Goal: Information Seeking & Learning: Learn about a topic

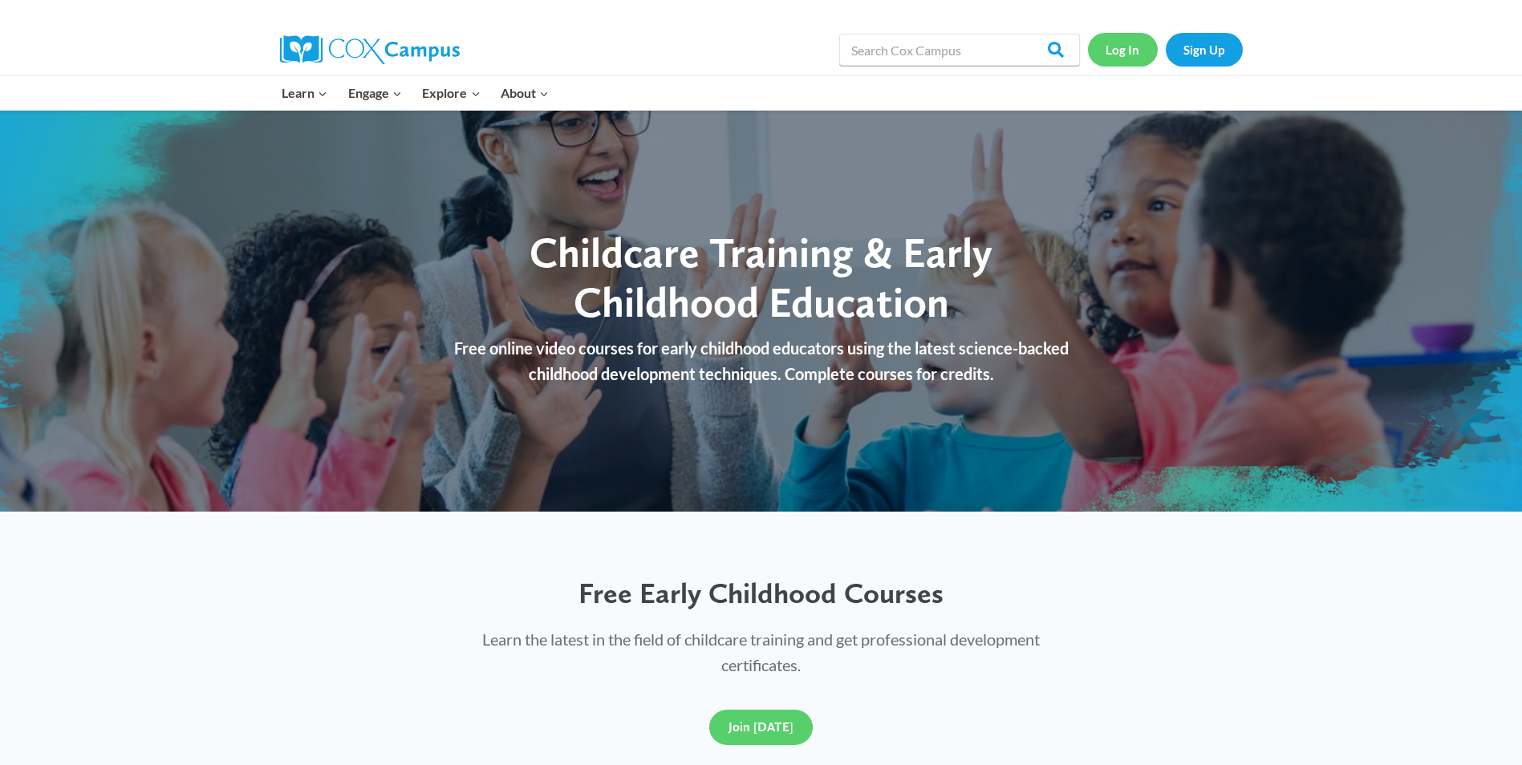
click at [1126, 52] on link "Log In" at bounding box center [1123, 49] width 70 height 33
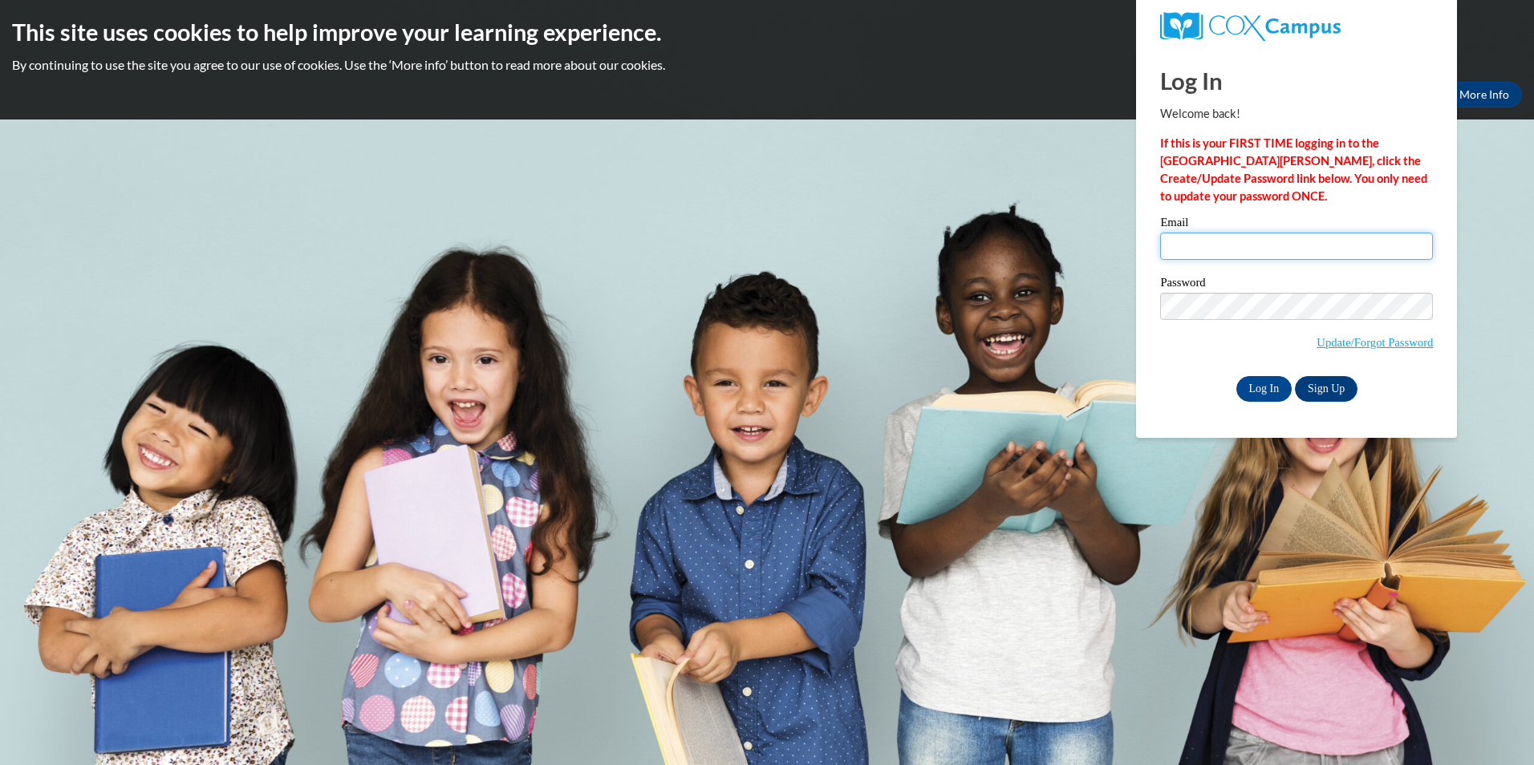
click at [1177, 246] on input "Email" at bounding box center [1296, 246] width 273 height 27
click at [1285, 246] on input "lilbit35_1@yahoo,com" at bounding box center [1296, 246] width 273 height 27
type input "lilbit35_1@yahoo.com"
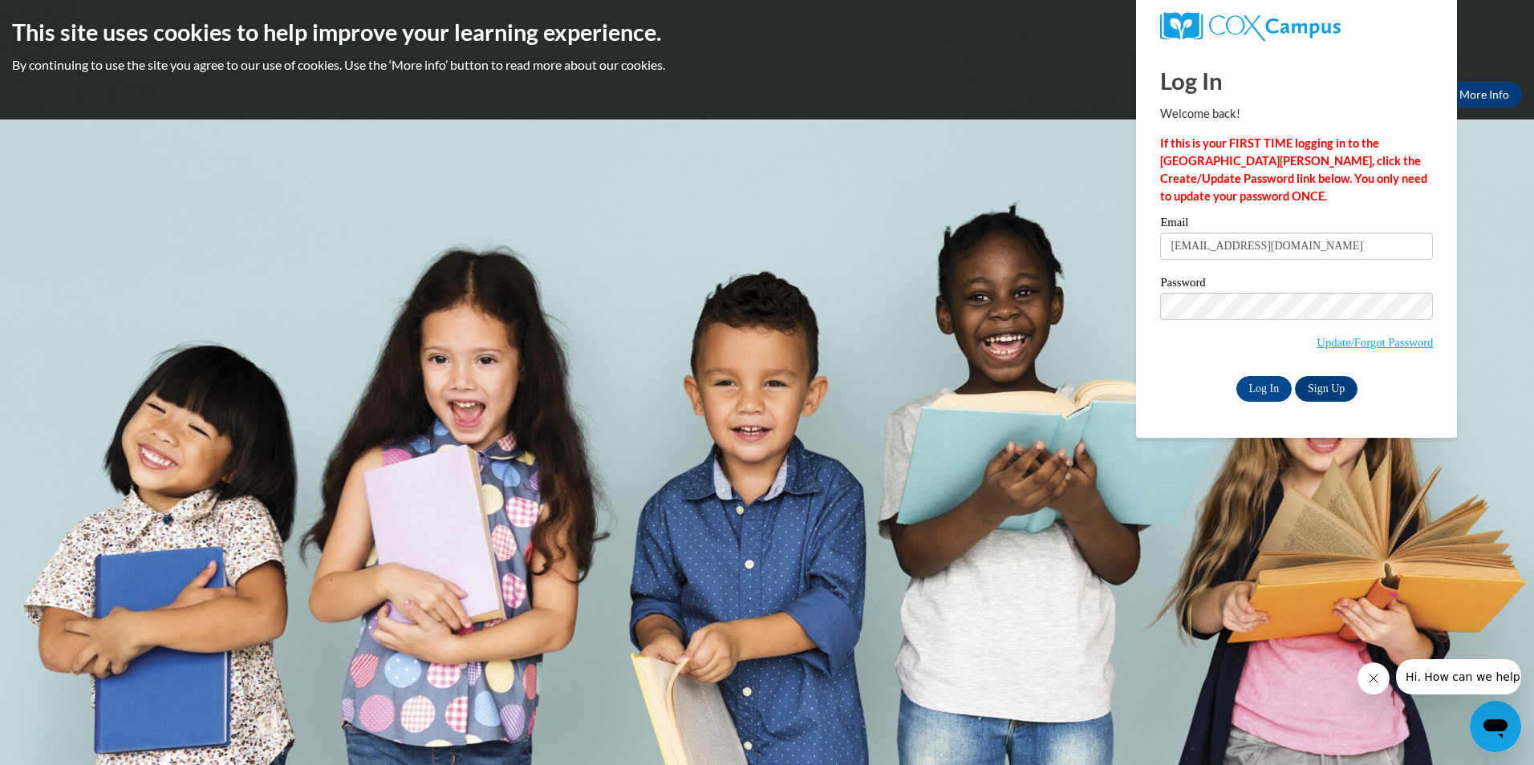
click at [1487, 374] on body "This site uses cookies to help improve your learning experience. By continuing …" at bounding box center [767, 382] width 1534 height 765
click at [1258, 394] on input "Log In" at bounding box center [1264, 389] width 56 height 26
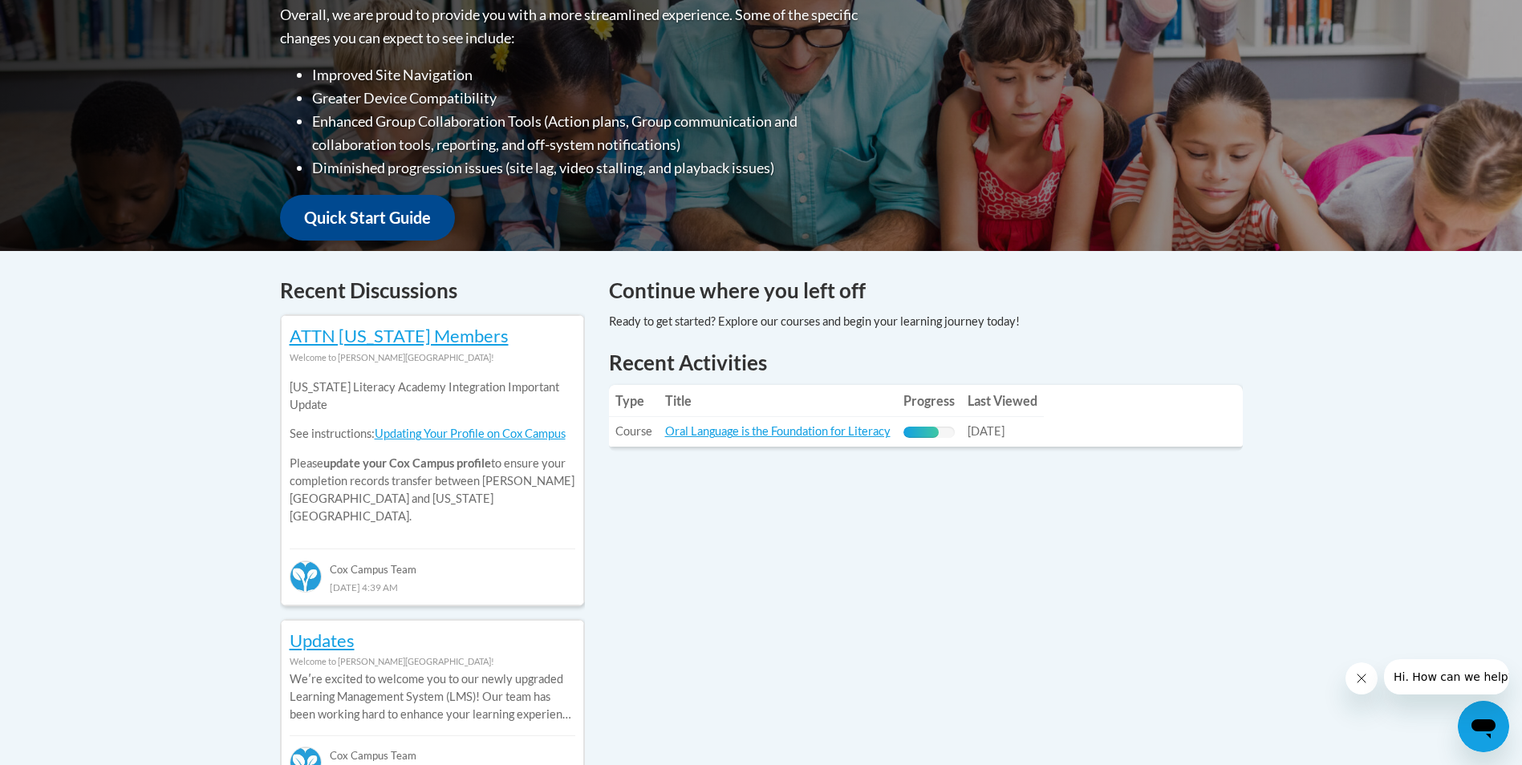
scroll to position [550, 0]
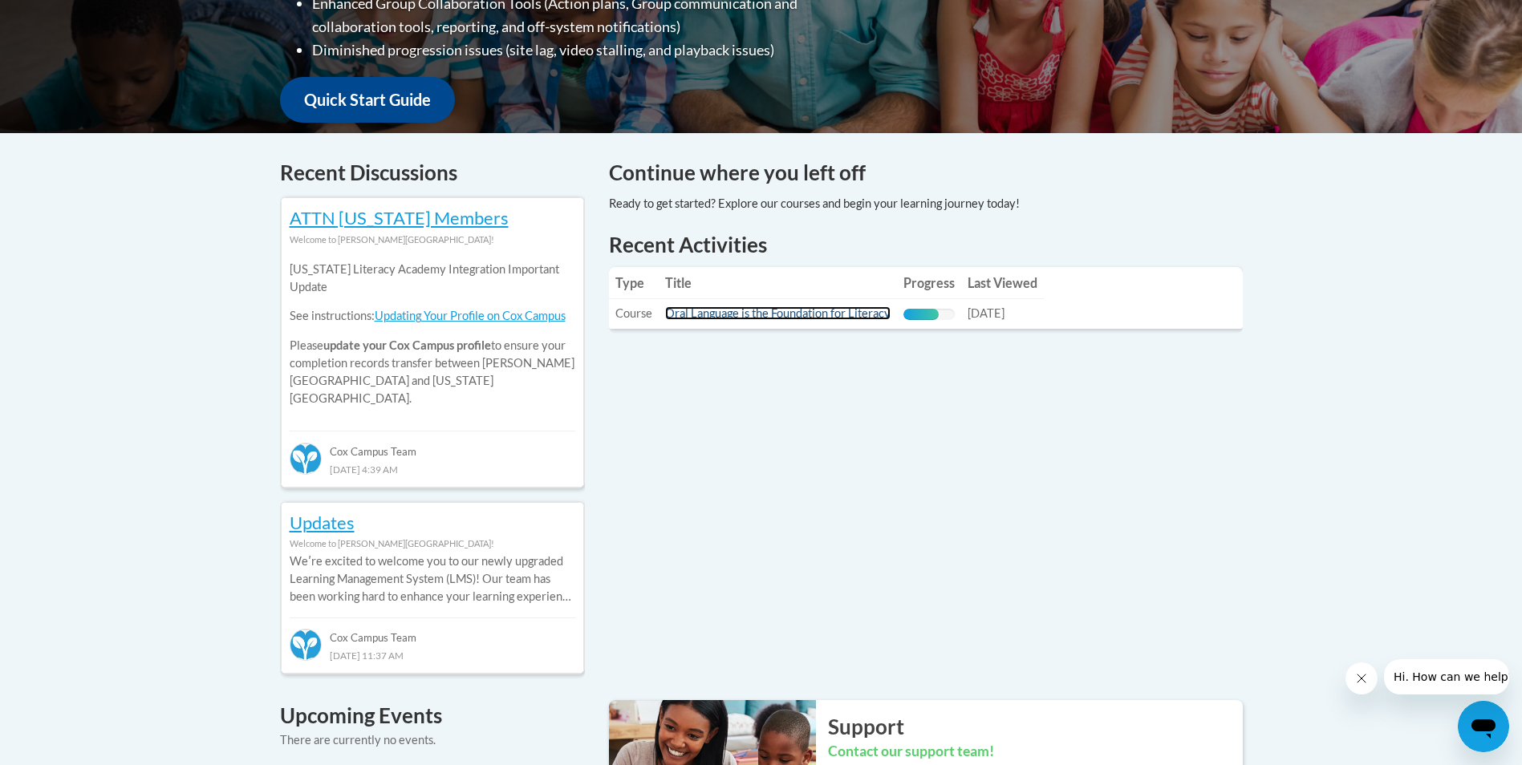
click at [846, 314] on link "Oral Language is the Foundation for Literacy" at bounding box center [777, 313] width 225 height 14
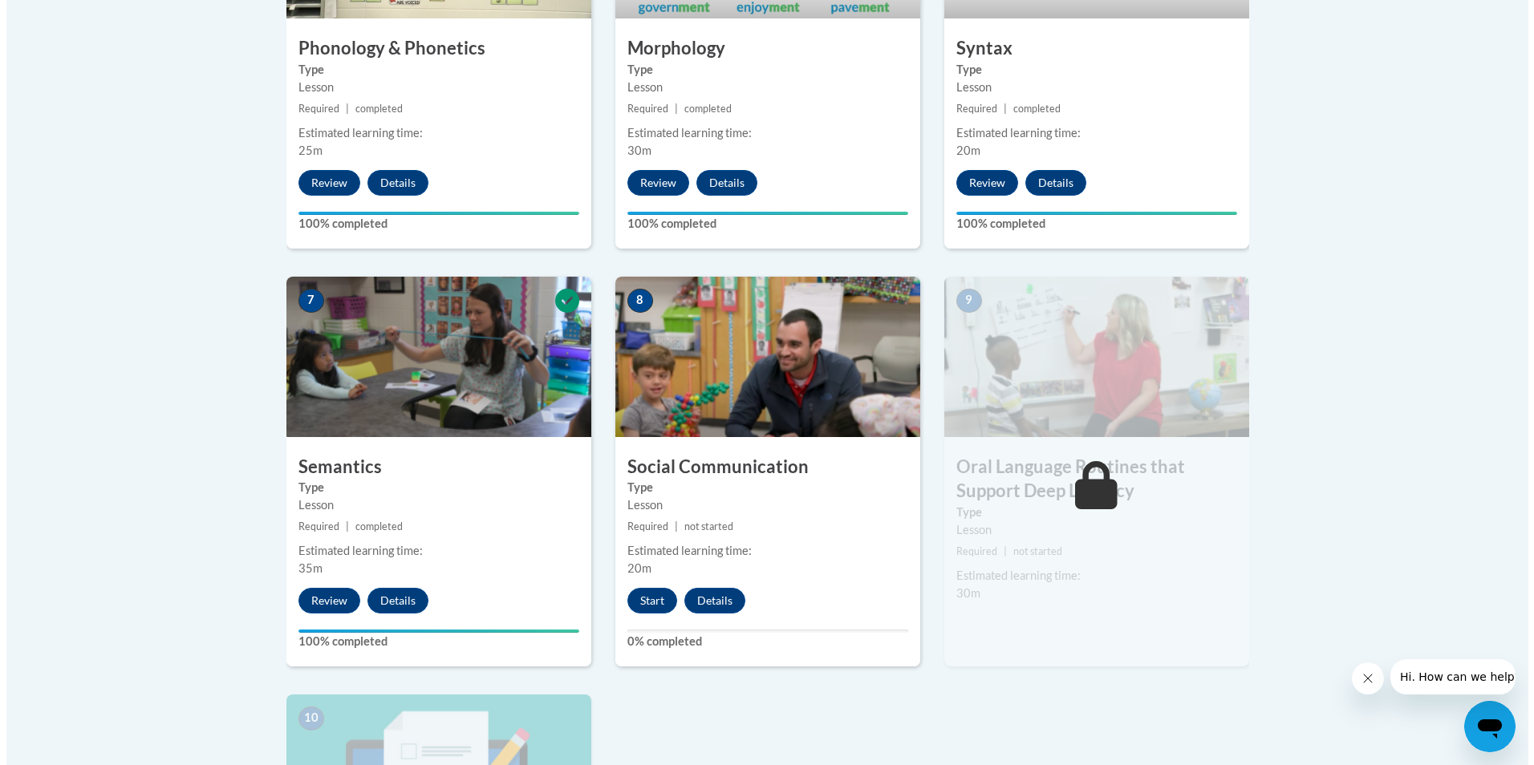
scroll to position [1176, 0]
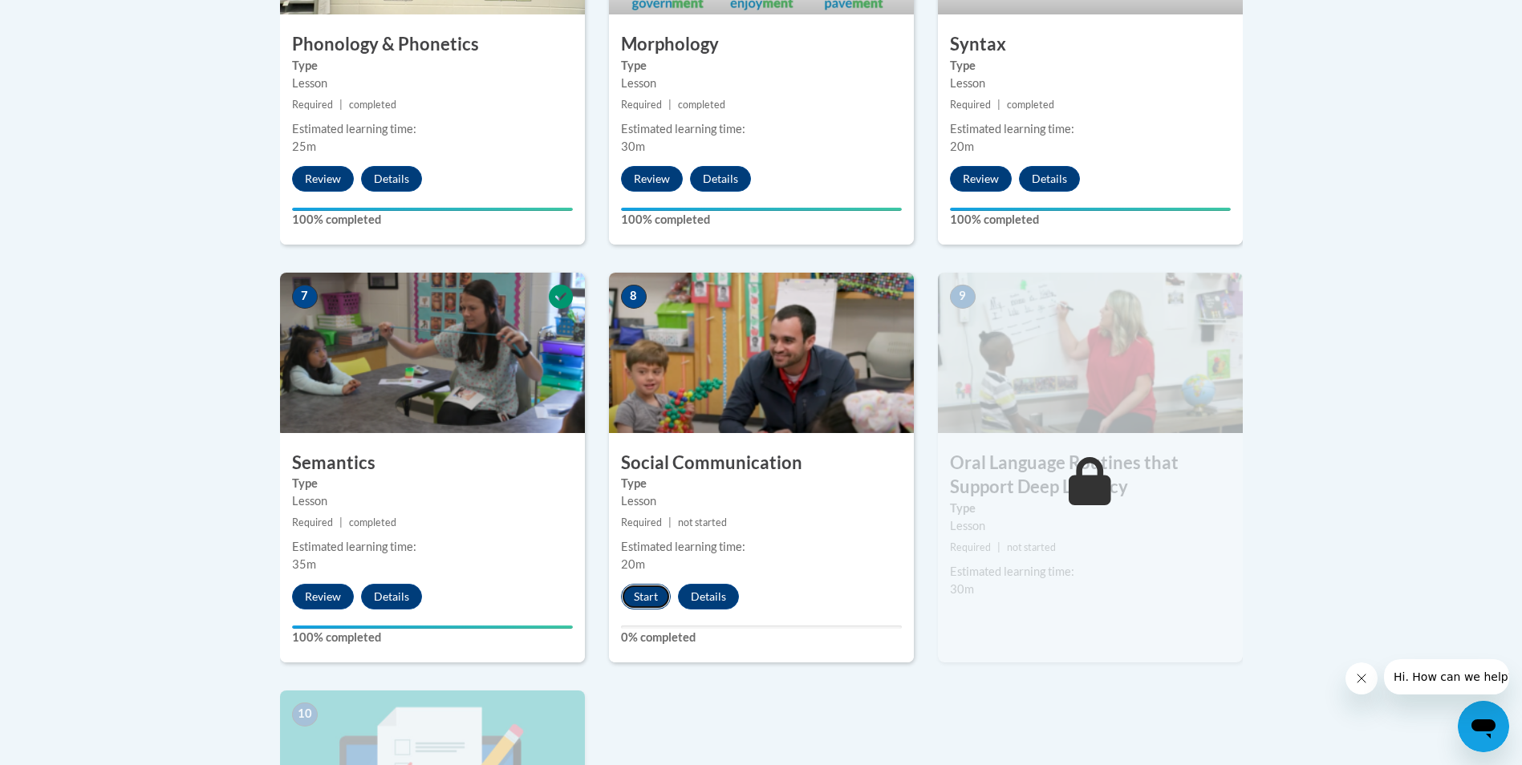
click at [645, 592] on button "Start" at bounding box center [646, 597] width 50 height 26
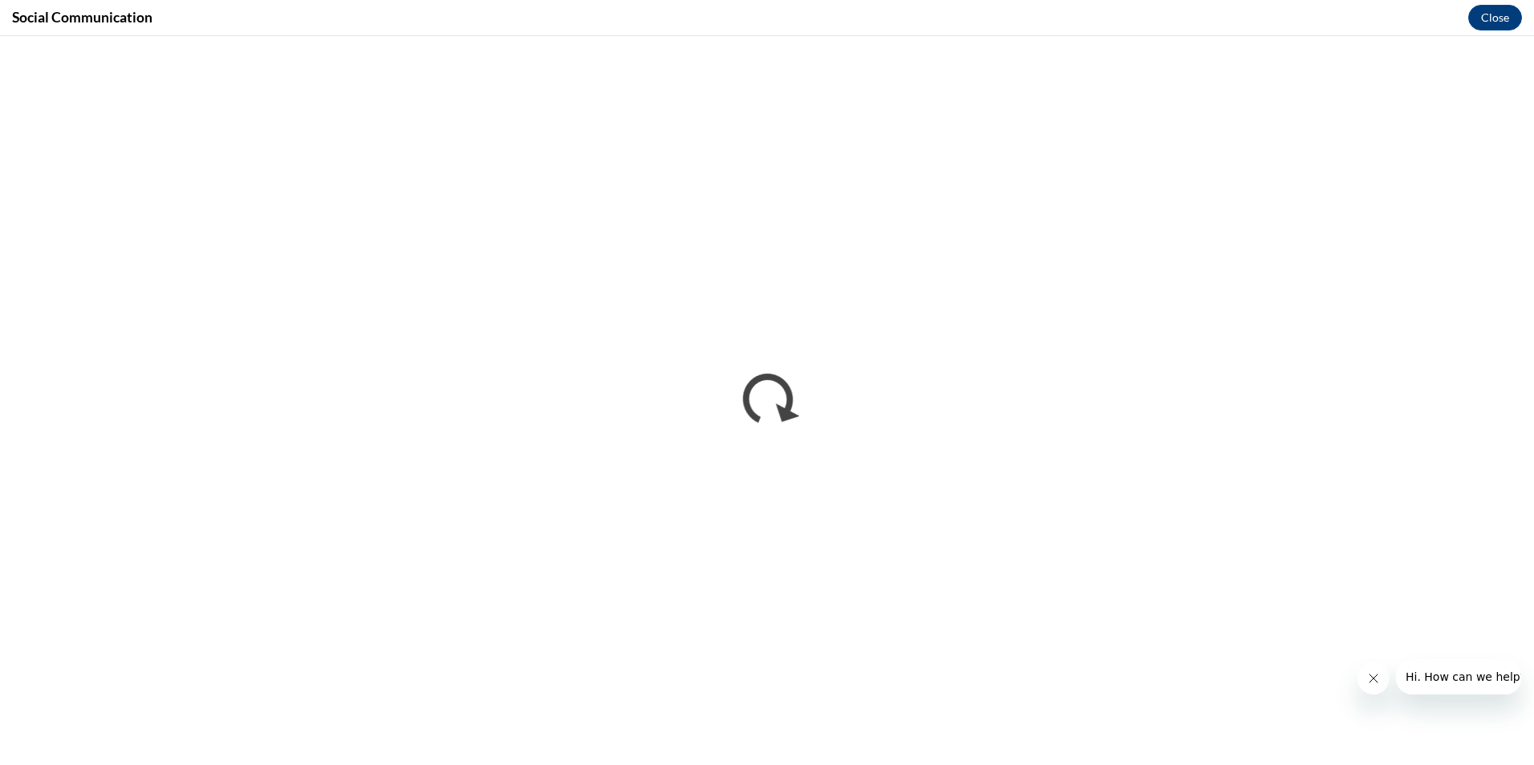
scroll to position [0, 0]
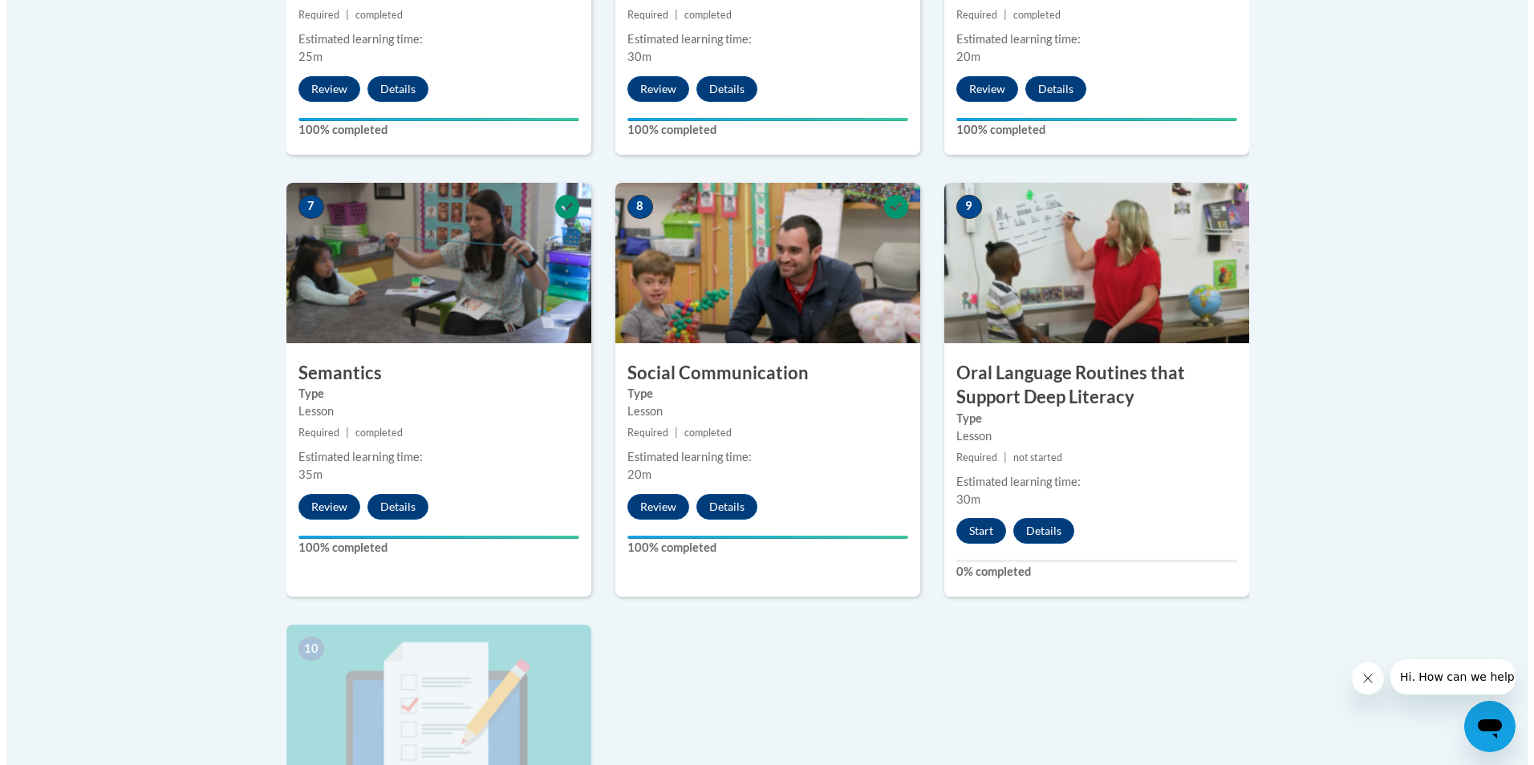
scroll to position [1313, 0]
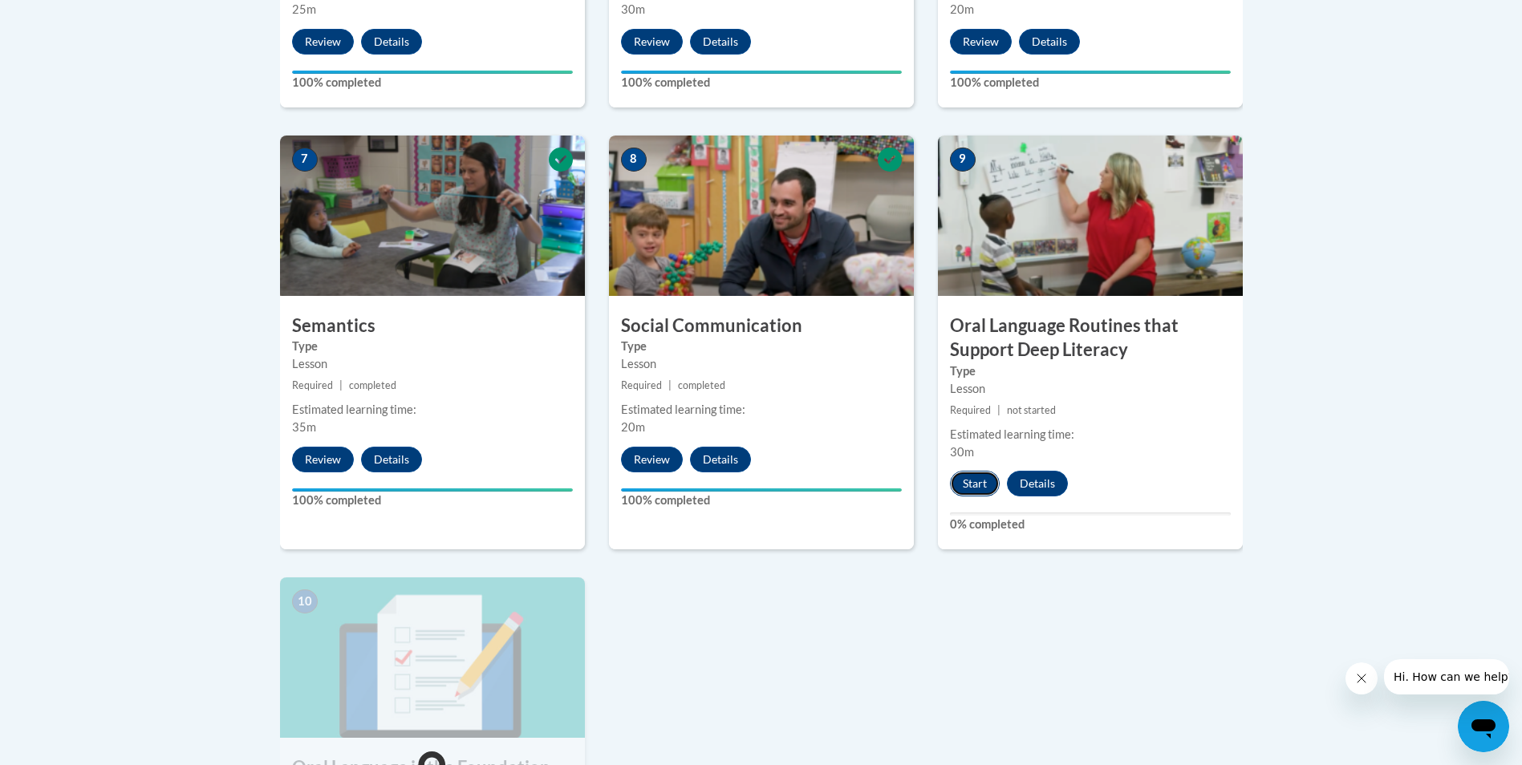
click at [980, 481] on button "Start" at bounding box center [975, 484] width 50 height 26
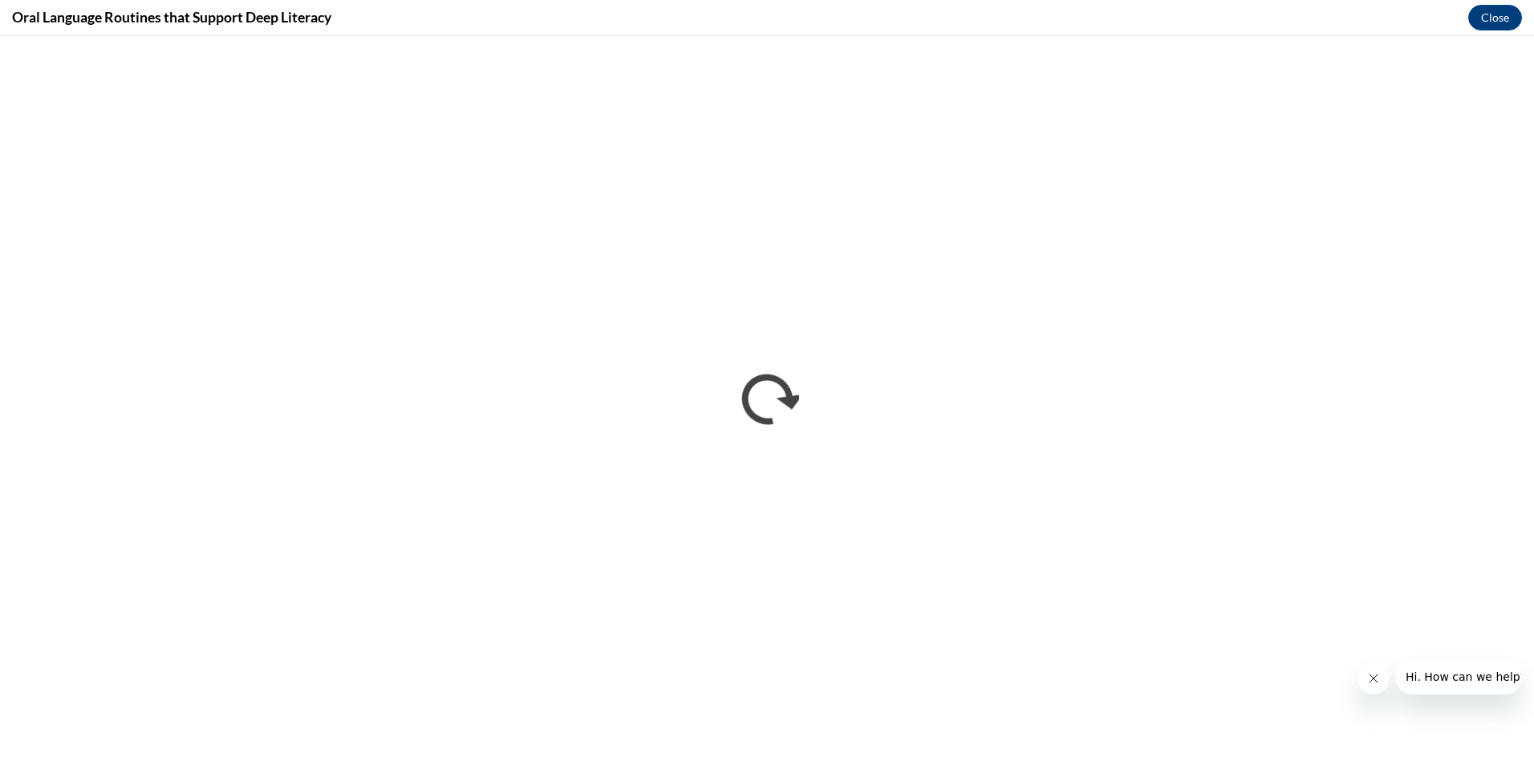
scroll to position [0, 0]
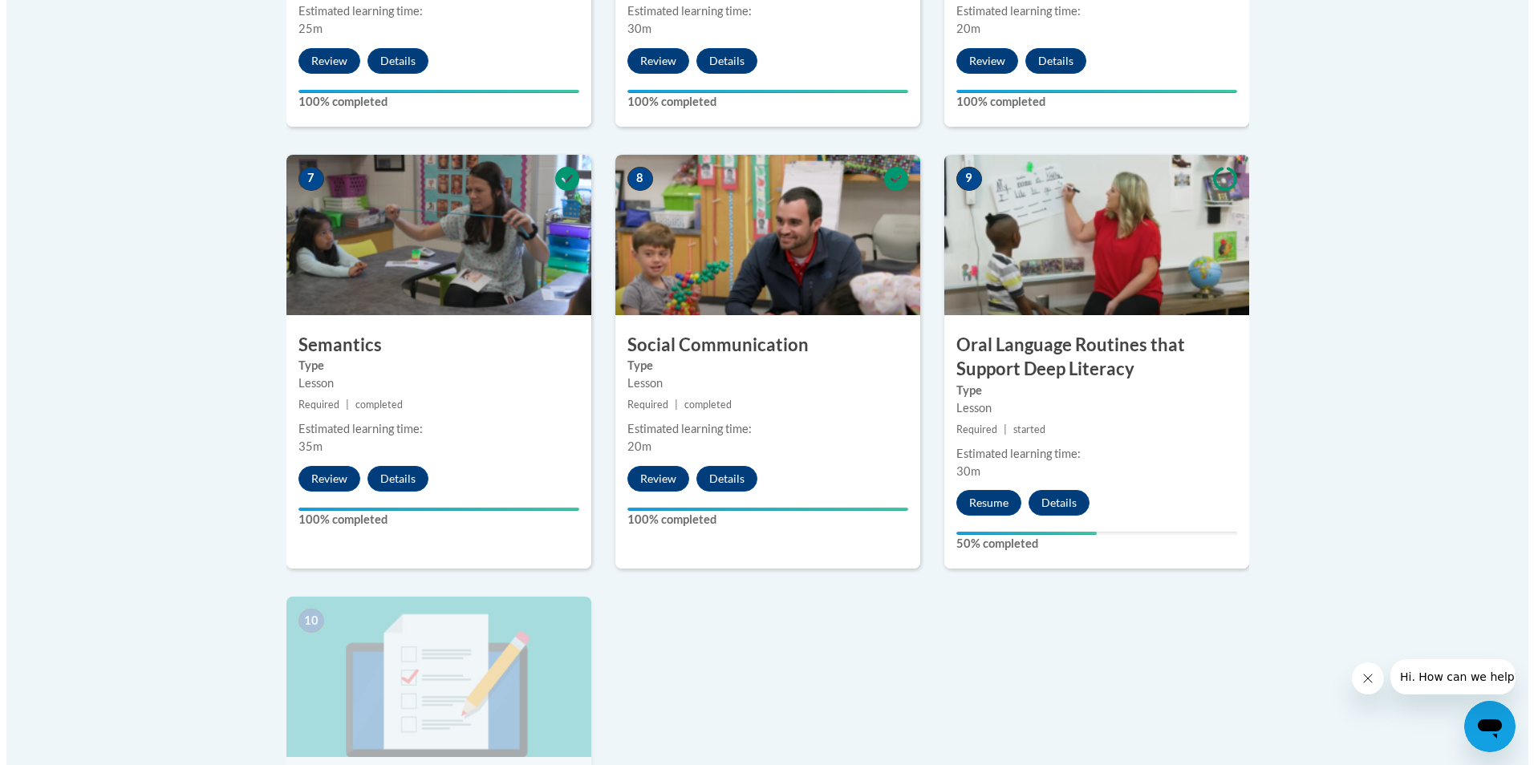
scroll to position [1296, 0]
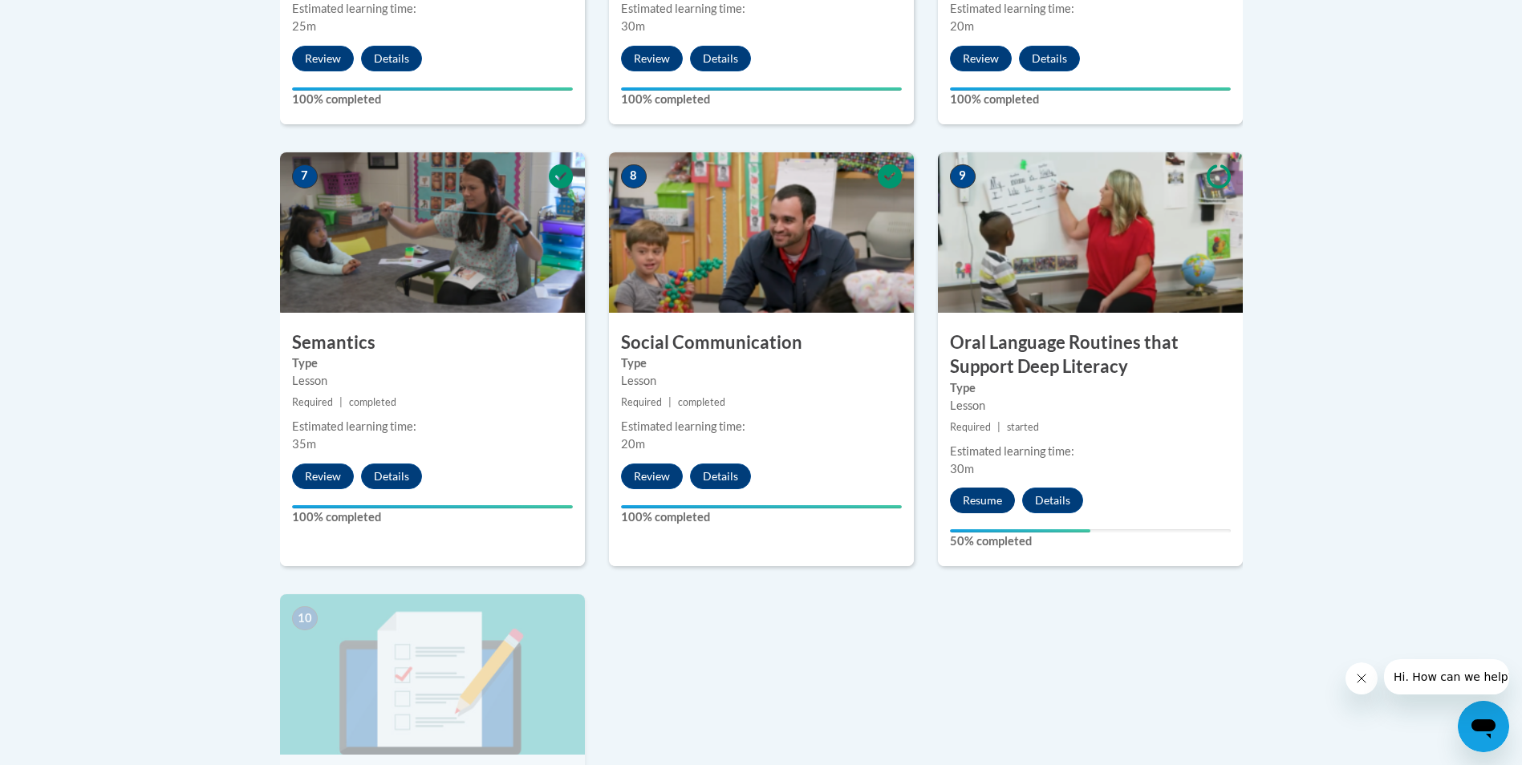
click at [988, 507] on button "Resume" at bounding box center [982, 501] width 65 height 26
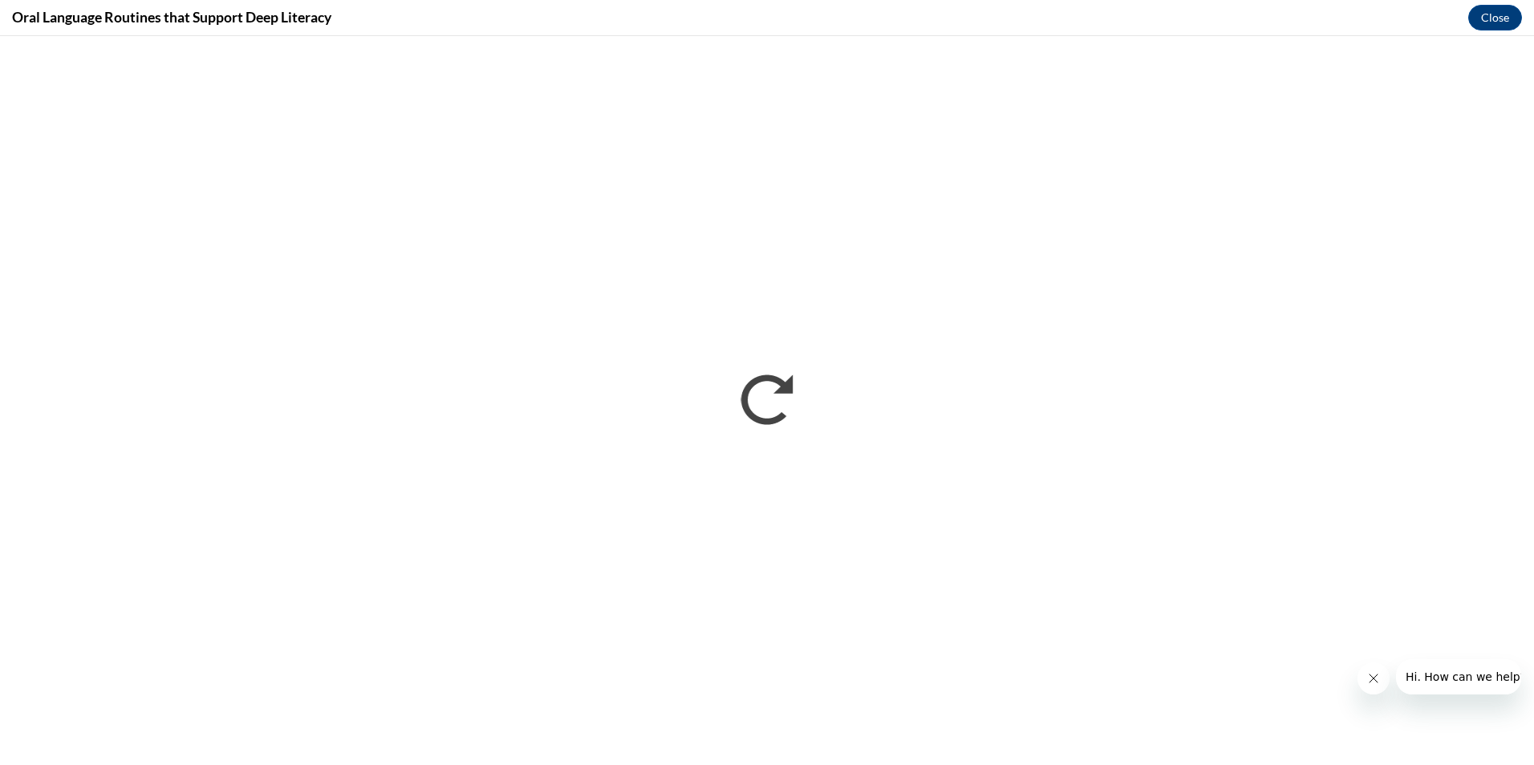
scroll to position [0, 0]
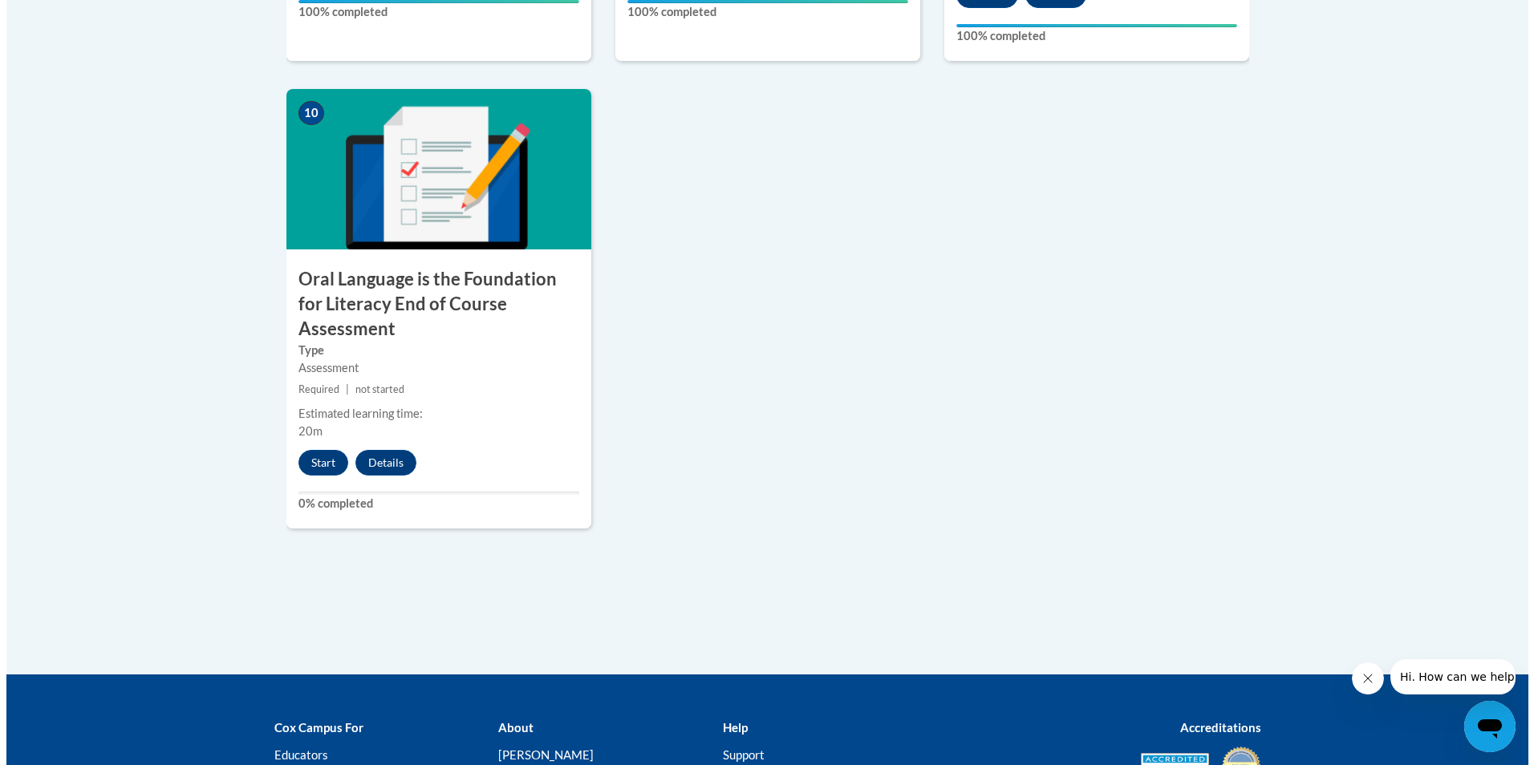
scroll to position [1803, 0]
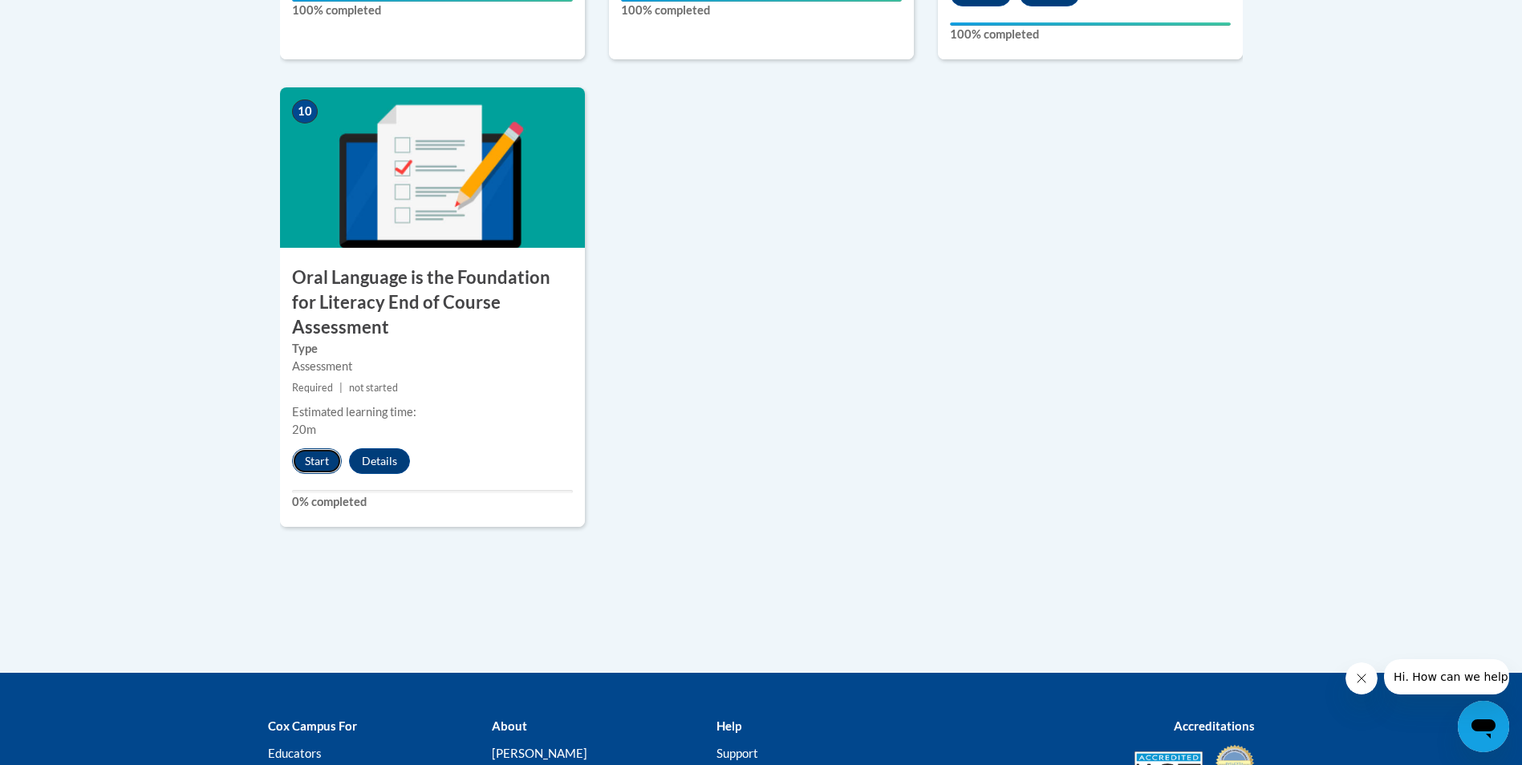
click at [308, 448] on button "Start" at bounding box center [317, 461] width 50 height 26
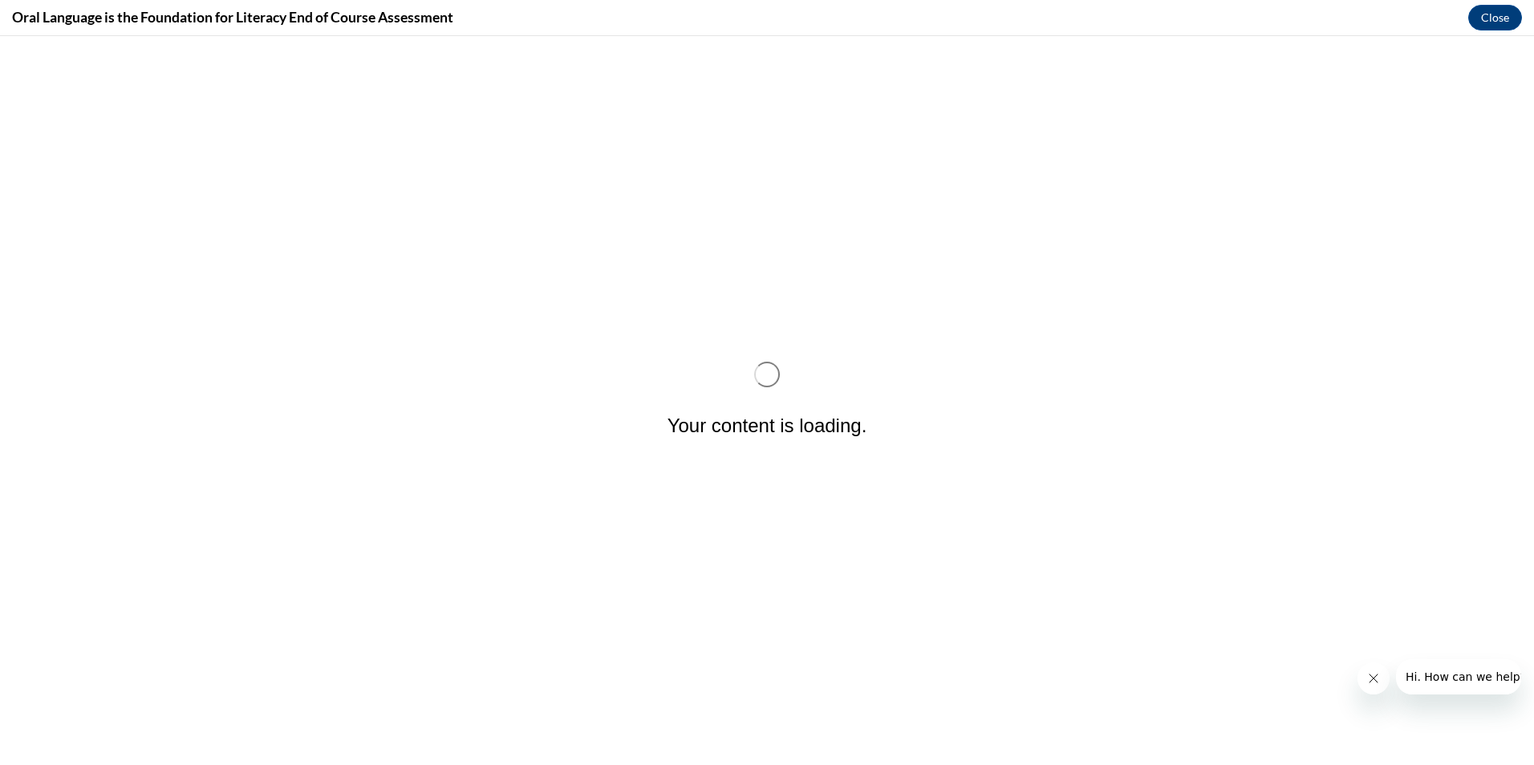
scroll to position [0, 0]
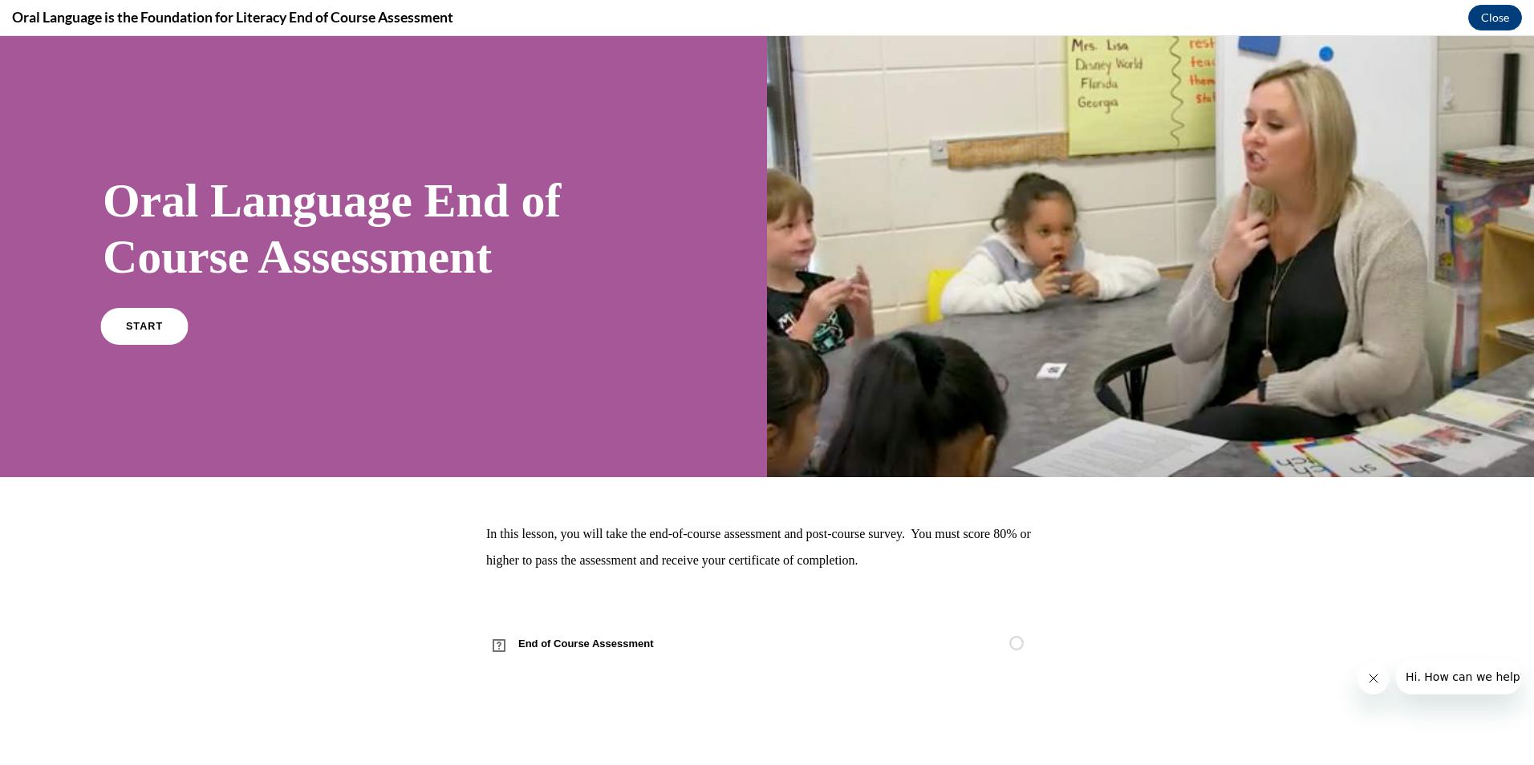
click at [152, 330] on span "START" at bounding box center [144, 326] width 37 height 12
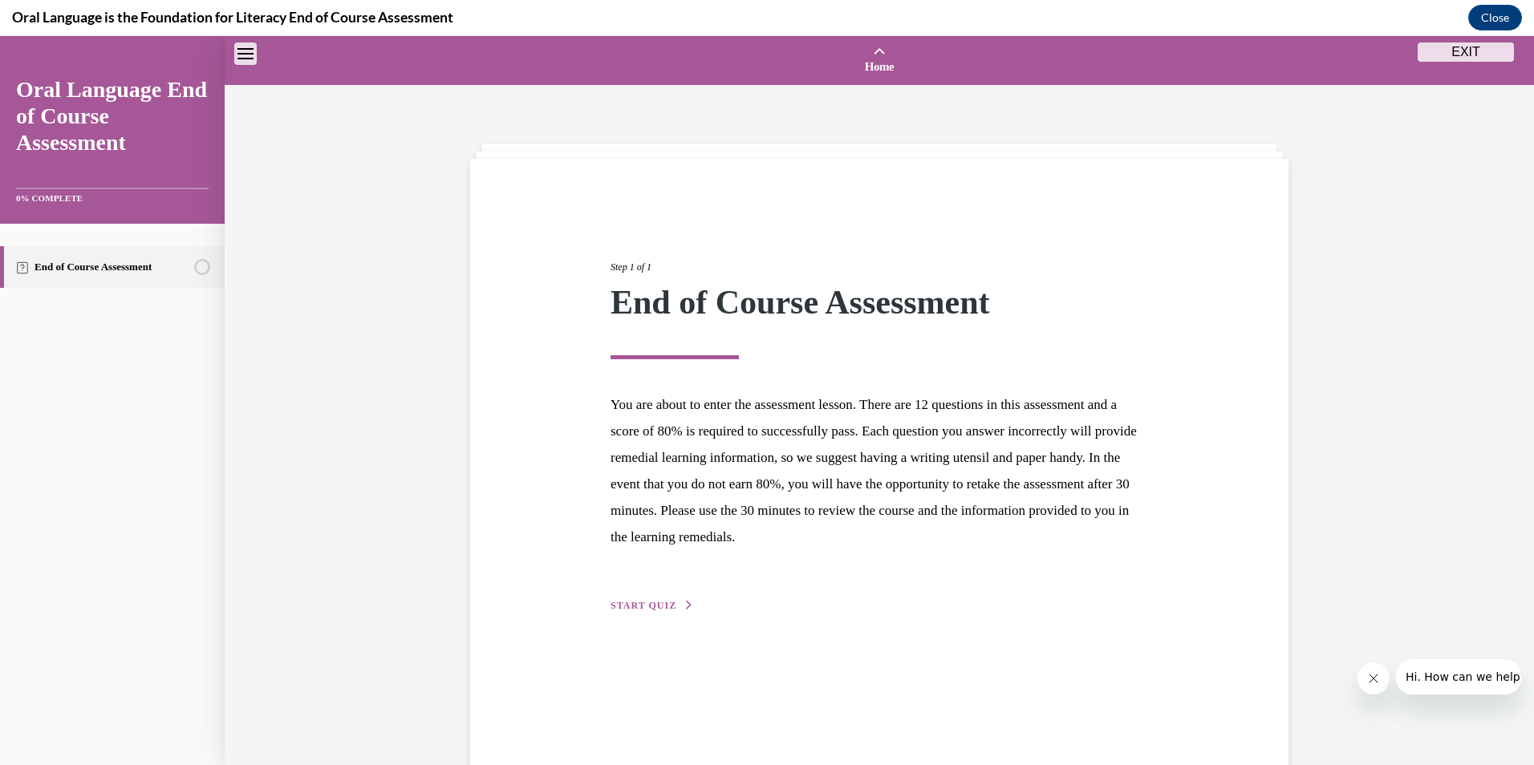
scroll to position [50, 0]
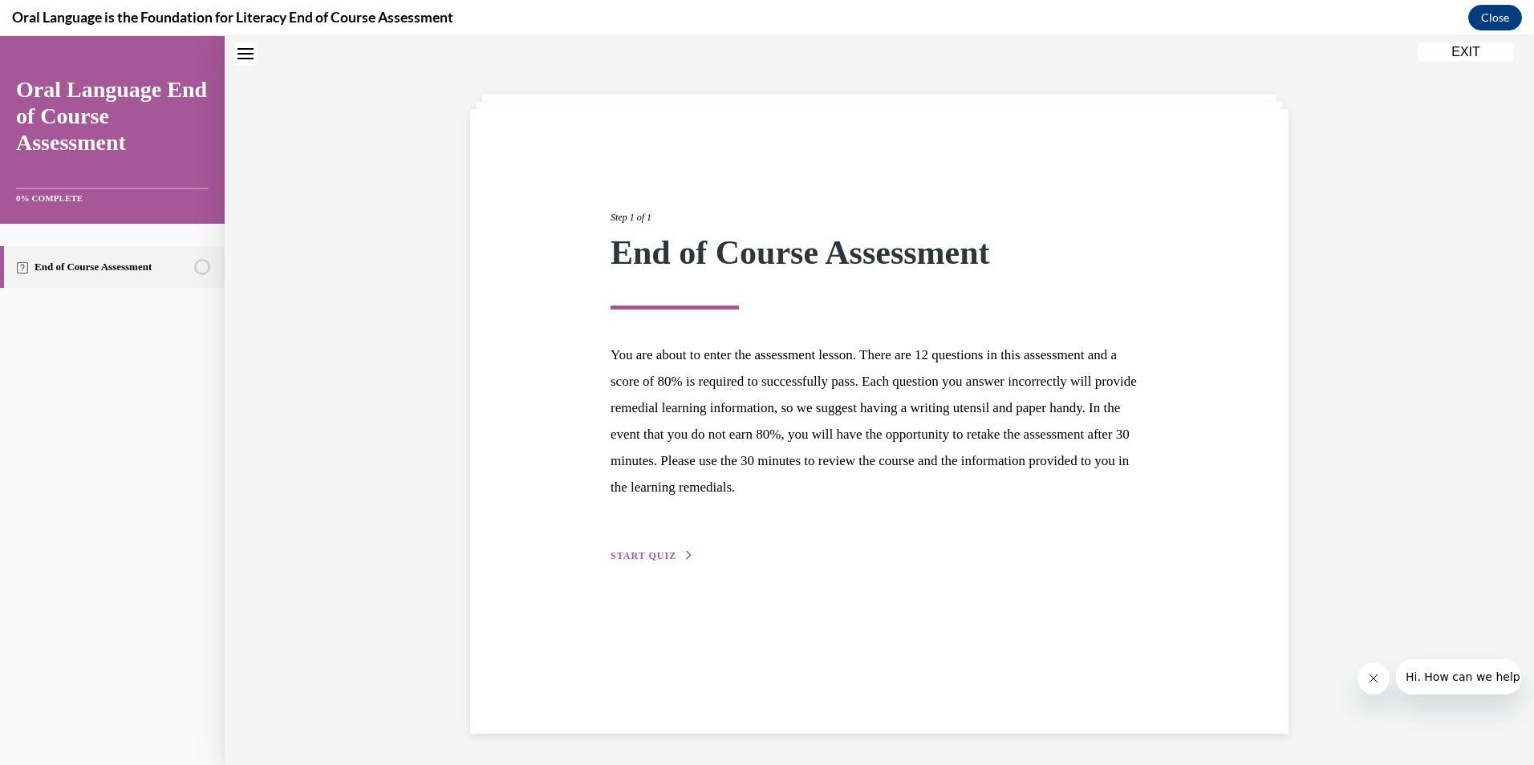
click at [652, 554] on span "START QUIZ" at bounding box center [644, 555] width 66 height 11
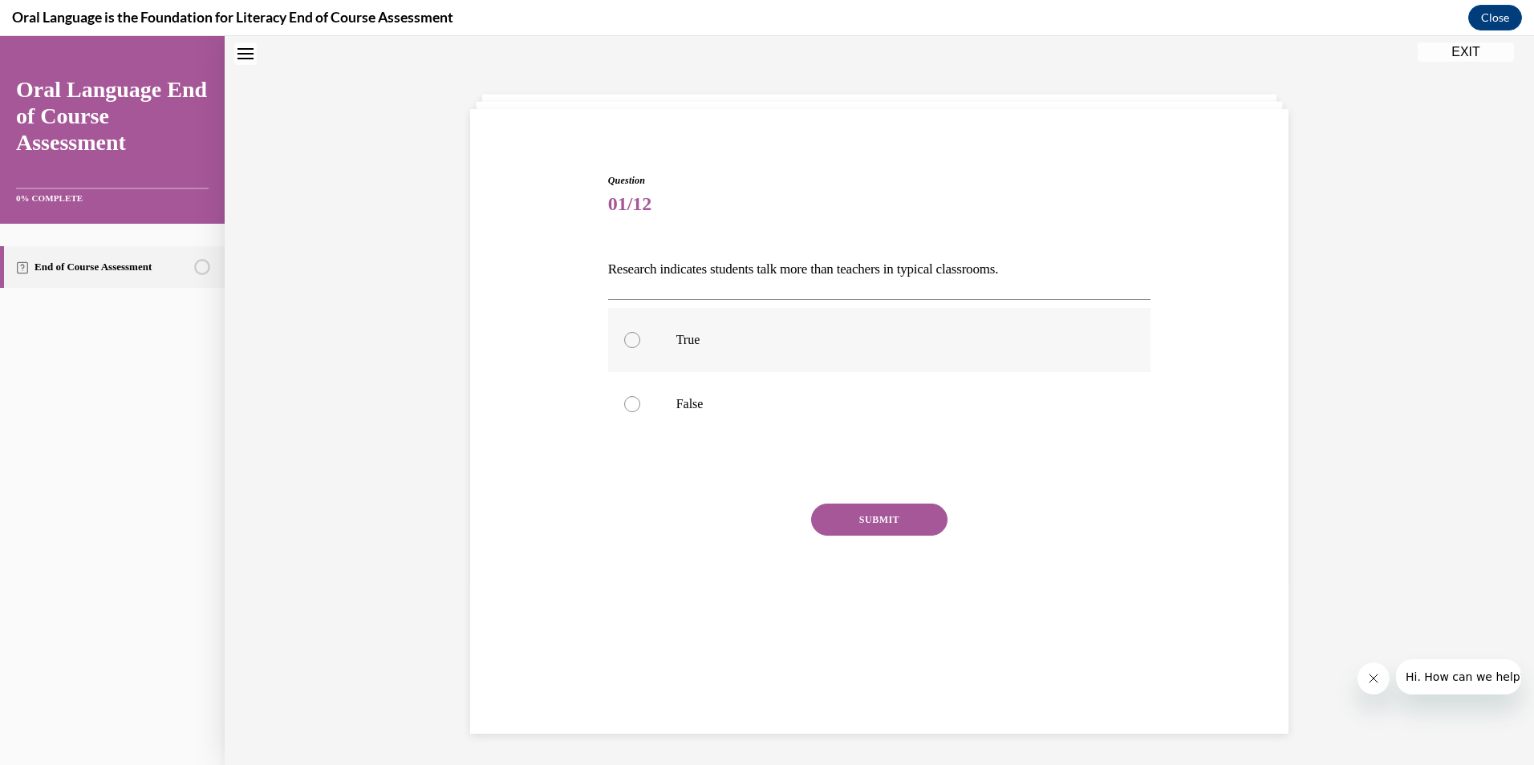
click at [631, 335] on div at bounding box center [632, 340] width 16 height 16
click at [631, 335] on input "True" at bounding box center [632, 340] width 16 height 16
radio input "true"
click at [880, 516] on button "SUBMIT" at bounding box center [879, 520] width 136 height 32
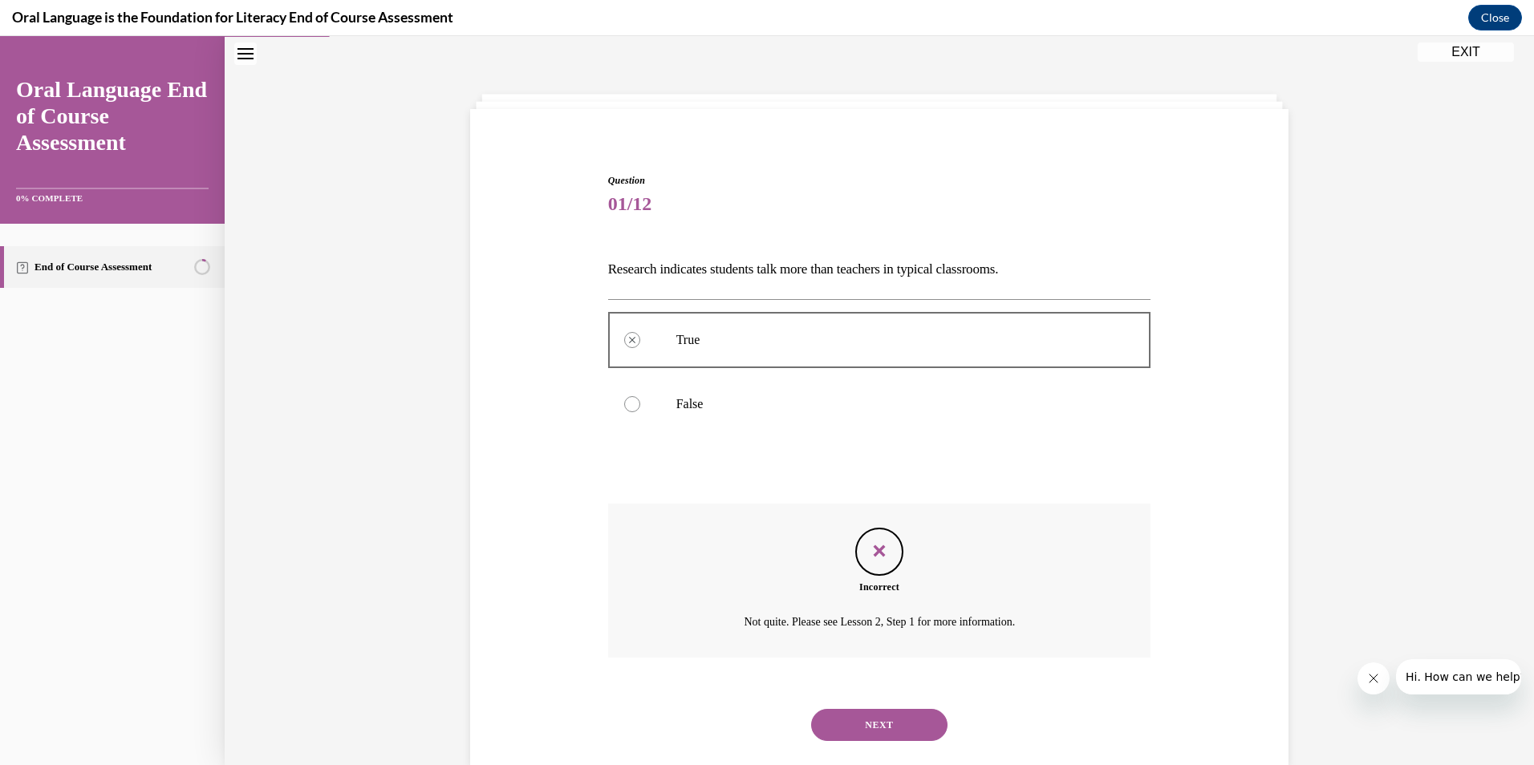
scroll to position [82, 0]
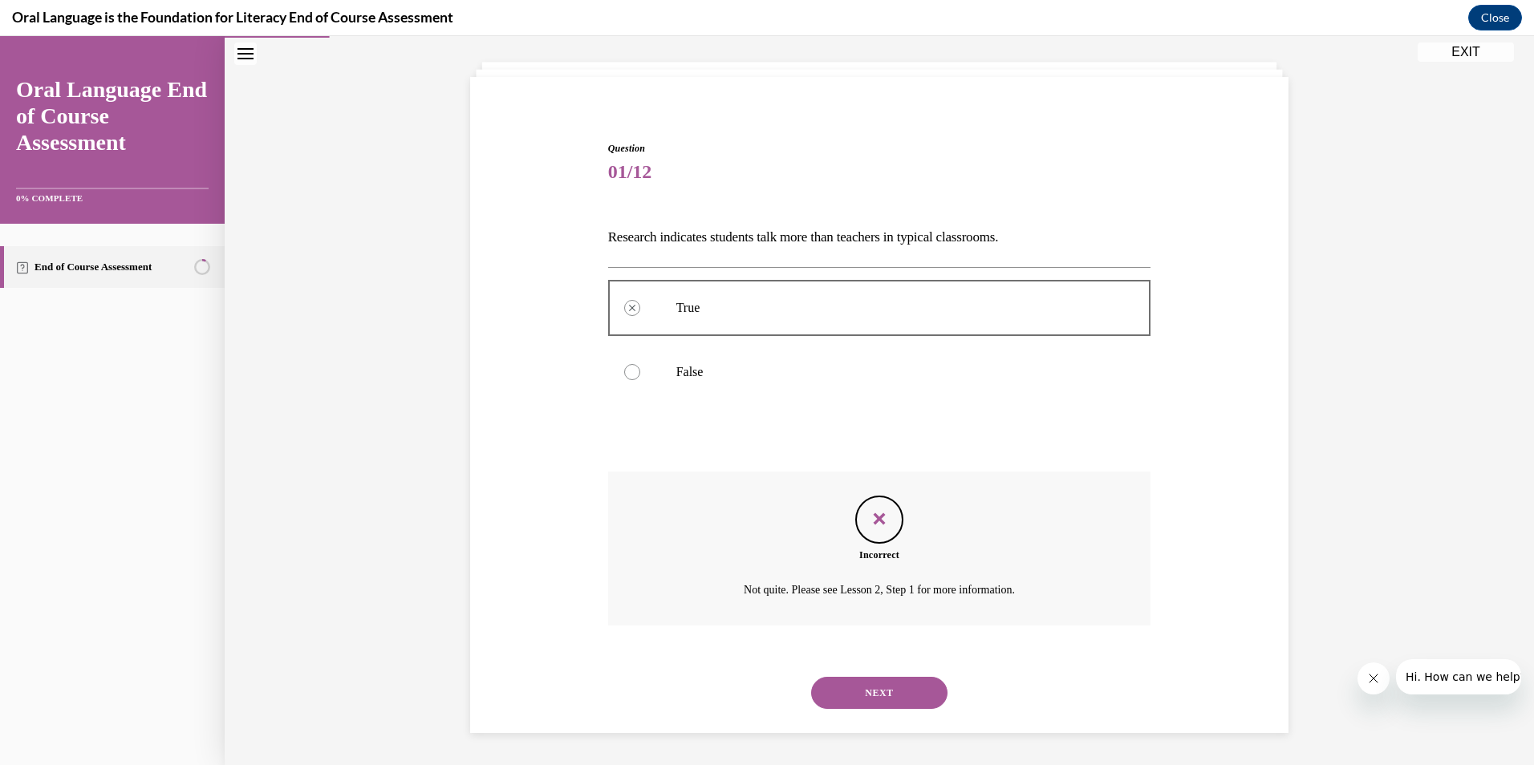
click at [859, 697] on button "NEXT" at bounding box center [879, 693] width 136 height 32
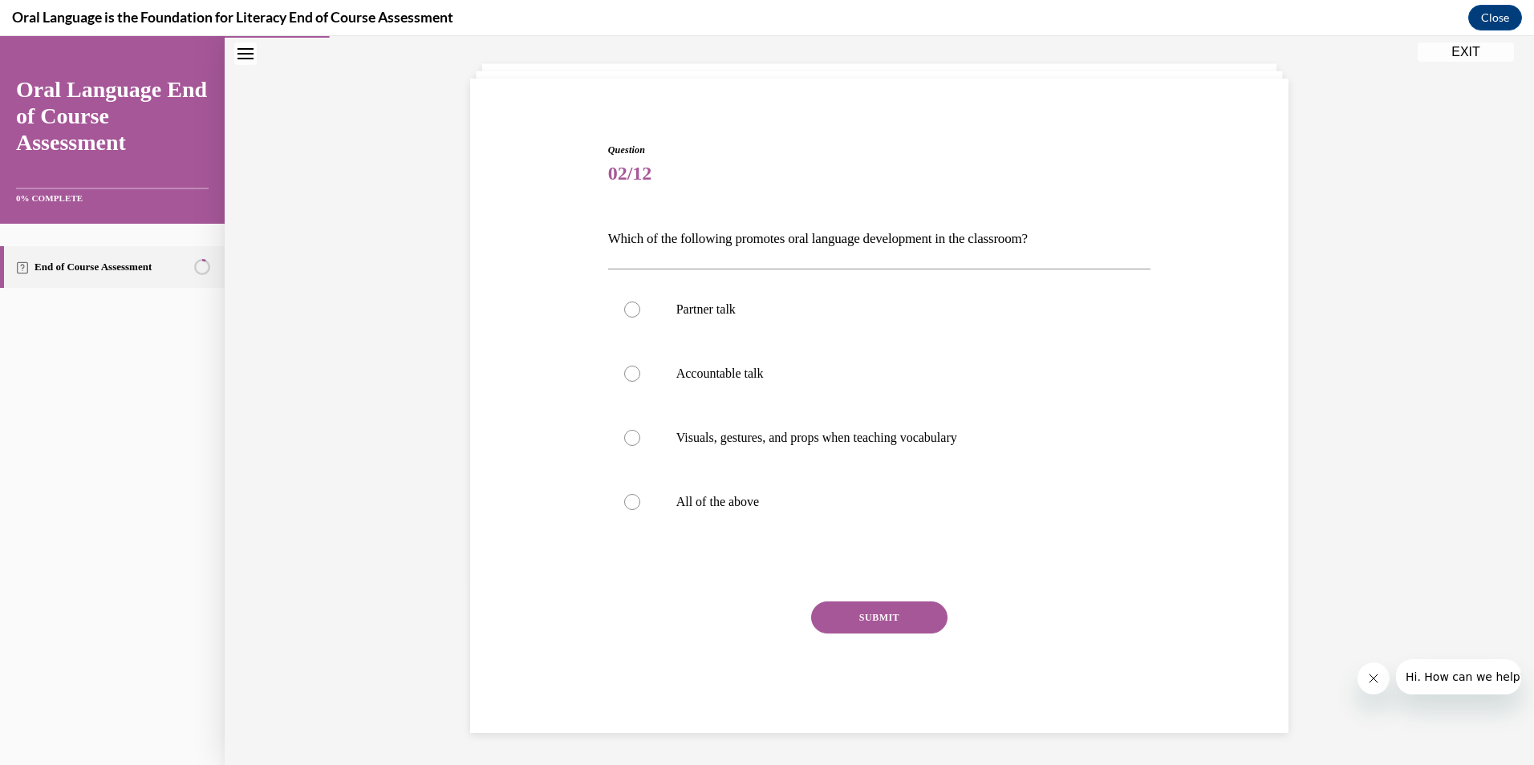
scroll to position [80, 0]
click at [624, 502] on div at bounding box center [632, 502] width 16 height 16
click at [624, 502] on input "All of the above" at bounding box center [632, 502] width 16 height 16
radio input "true"
click at [887, 613] on button "SUBMIT" at bounding box center [879, 618] width 136 height 32
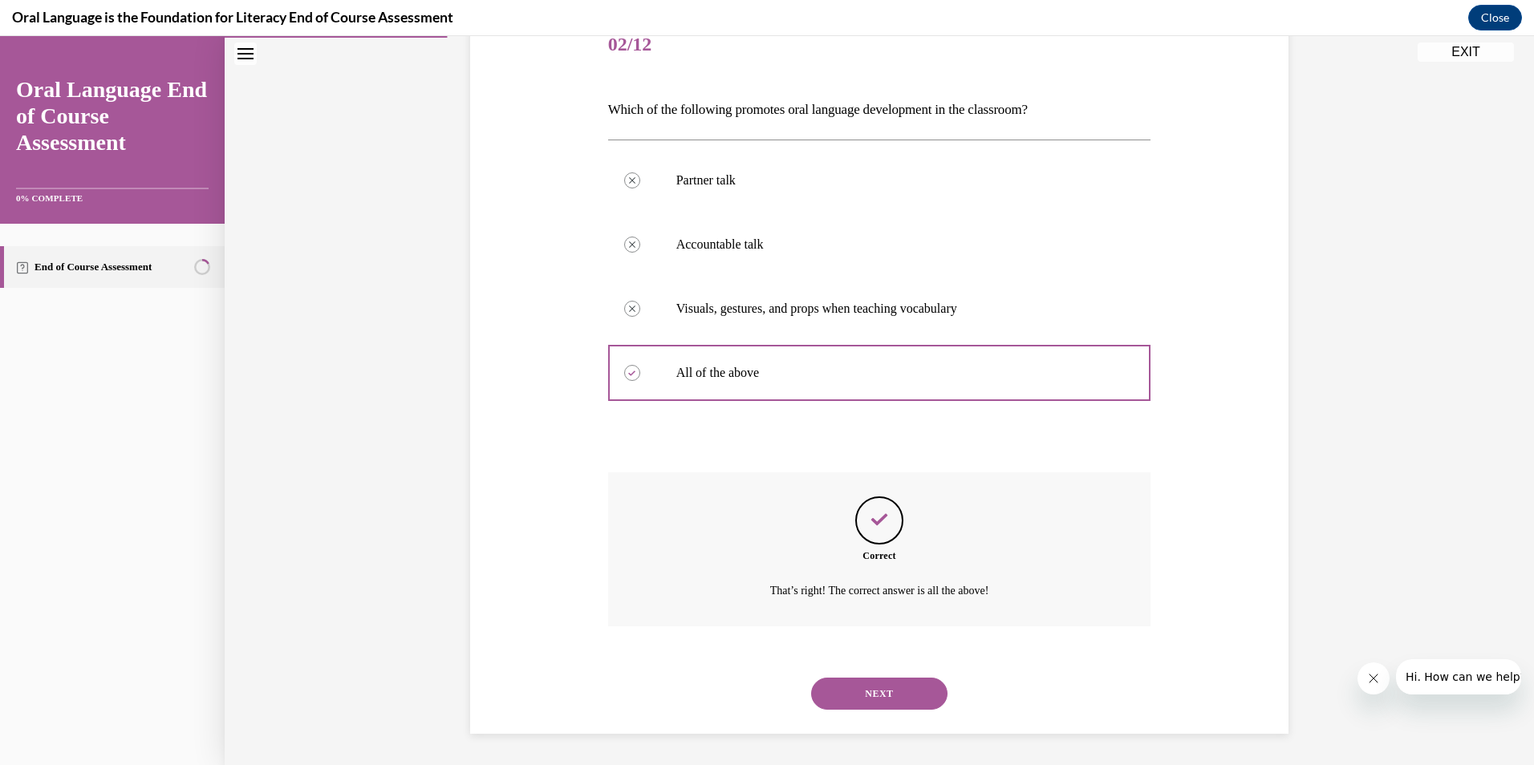
scroll to position [210, 0]
click at [874, 692] on button "NEXT" at bounding box center [879, 693] width 136 height 32
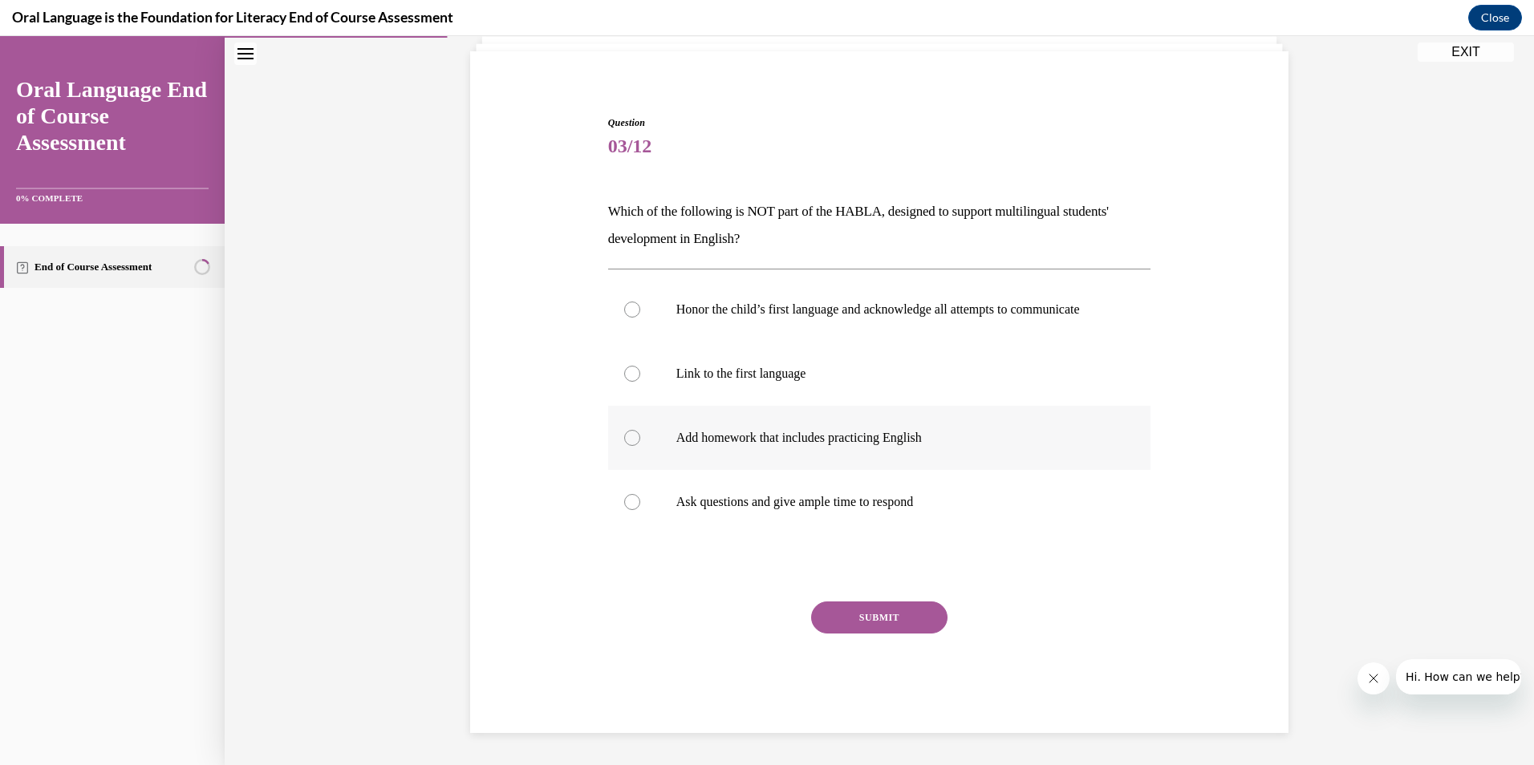
click at [626, 437] on div at bounding box center [632, 438] width 16 height 16
click at [626, 437] on input "Add homework that includes practicing English" at bounding box center [632, 438] width 16 height 16
radio input "true"
click at [878, 619] on button "SUBMIT" at bounding box center [879, 618] width 136 height 32
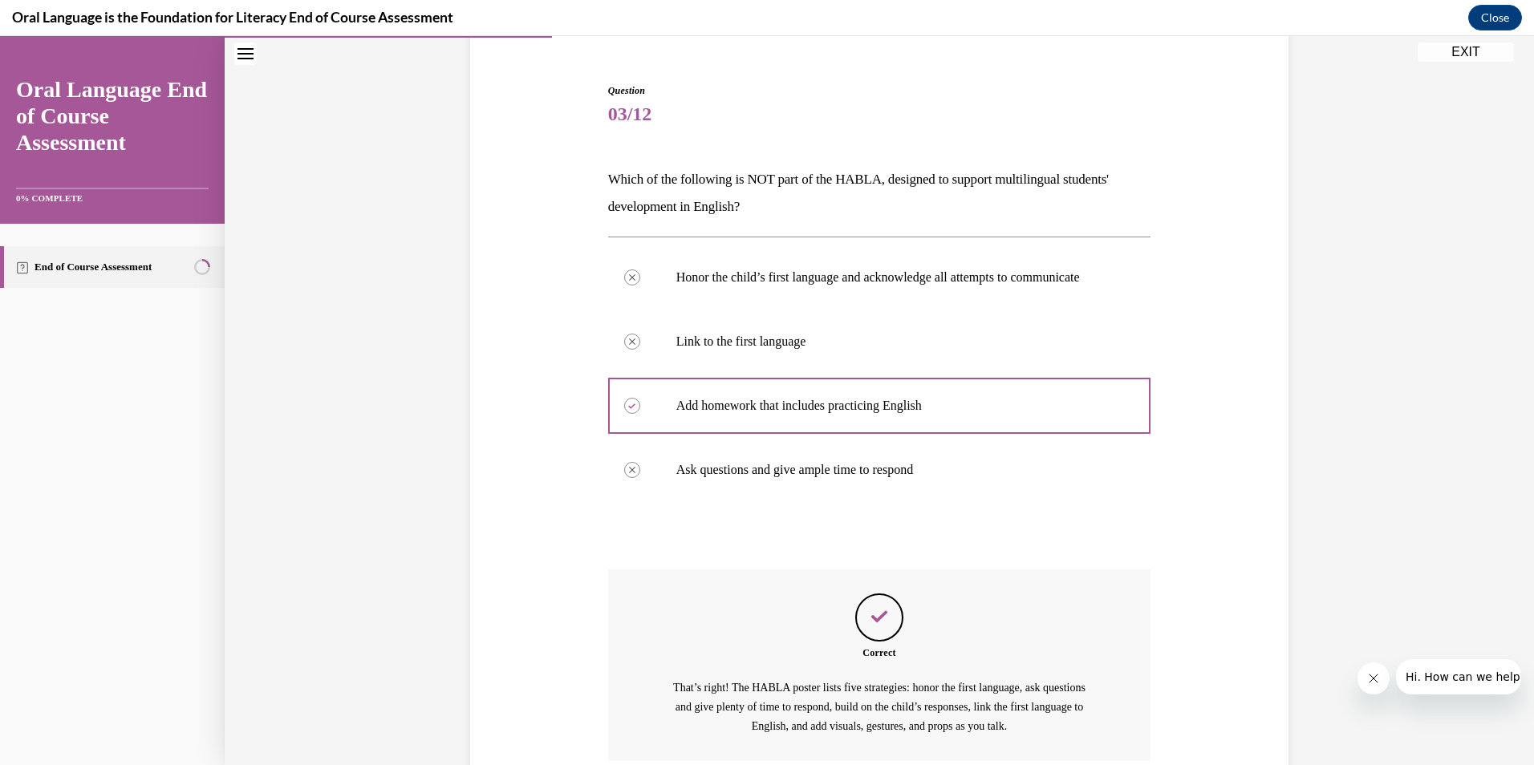
scroll to position [291, 0]
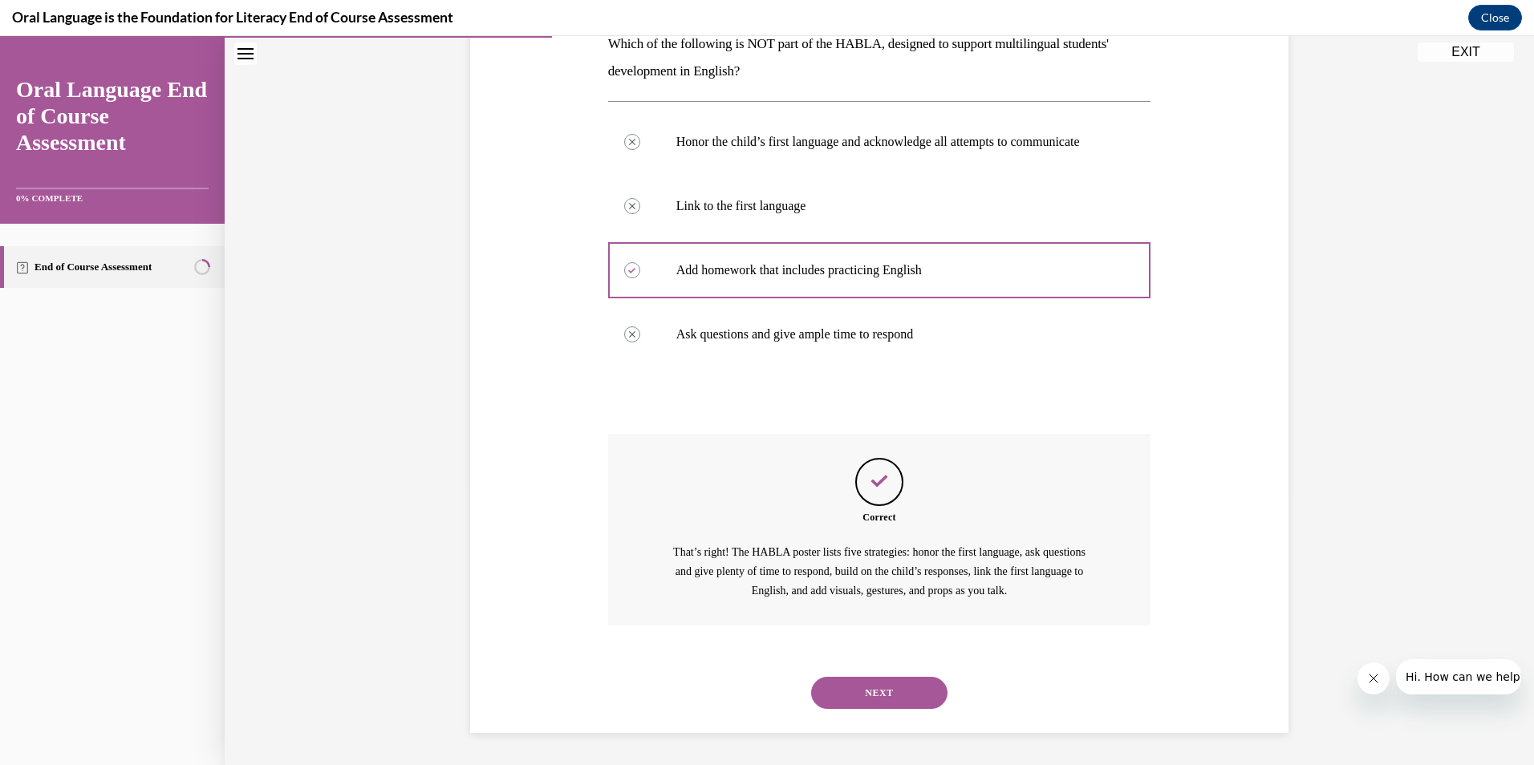
click at [858, 704] on button "NEXT" at bounding box center [879, 693] width 136 height 32
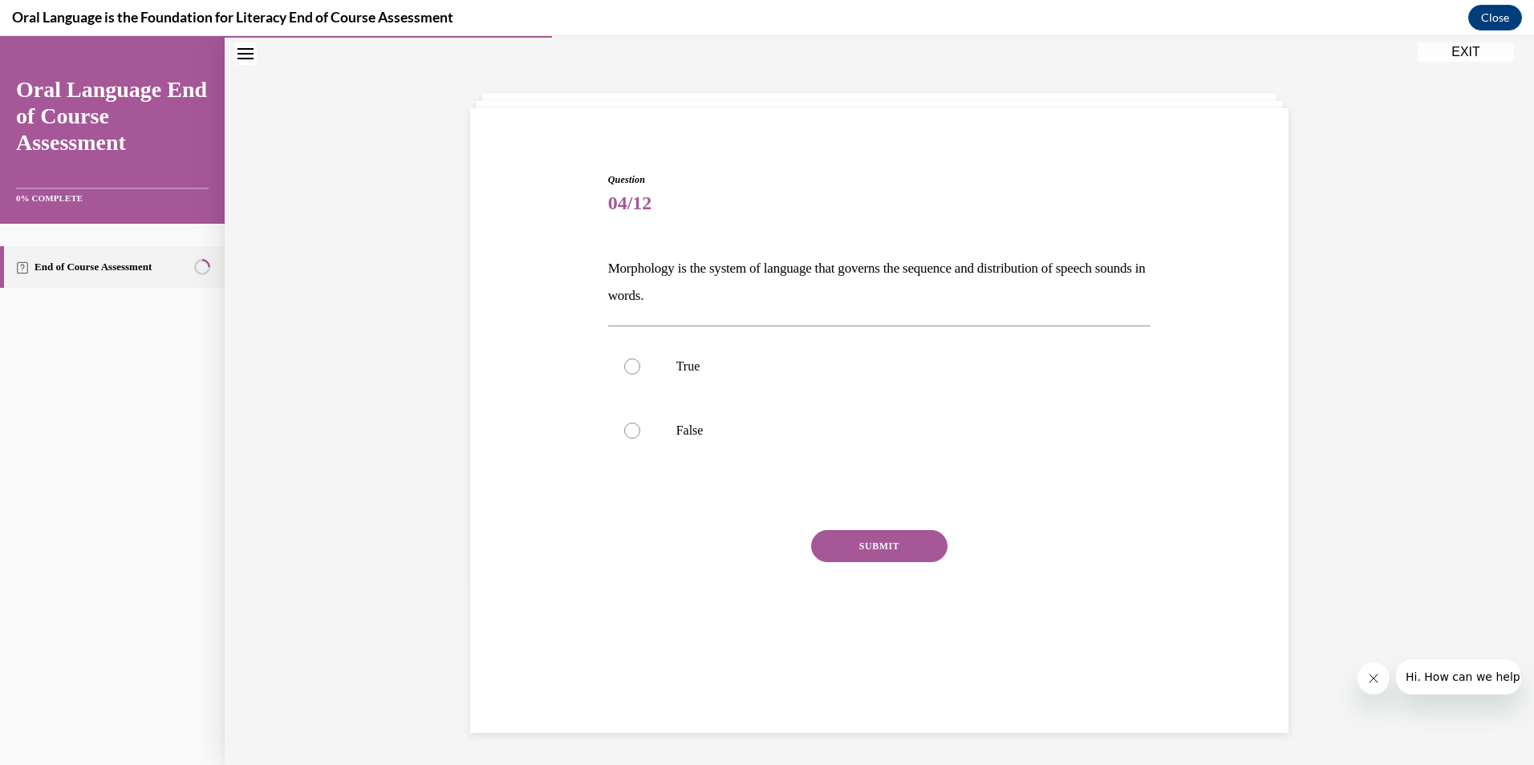
scroll to position [51, 0]
click at [624, 368] on div at bounding box center [632, 367] width 16 height 16
click at [624, 368] on input "True" at bounding box center [632, 367] width 16 height 16
radio input "true"
click at [883, 555] on button "SUBMIT" at bounding box center [879, 546] width 136 height 32
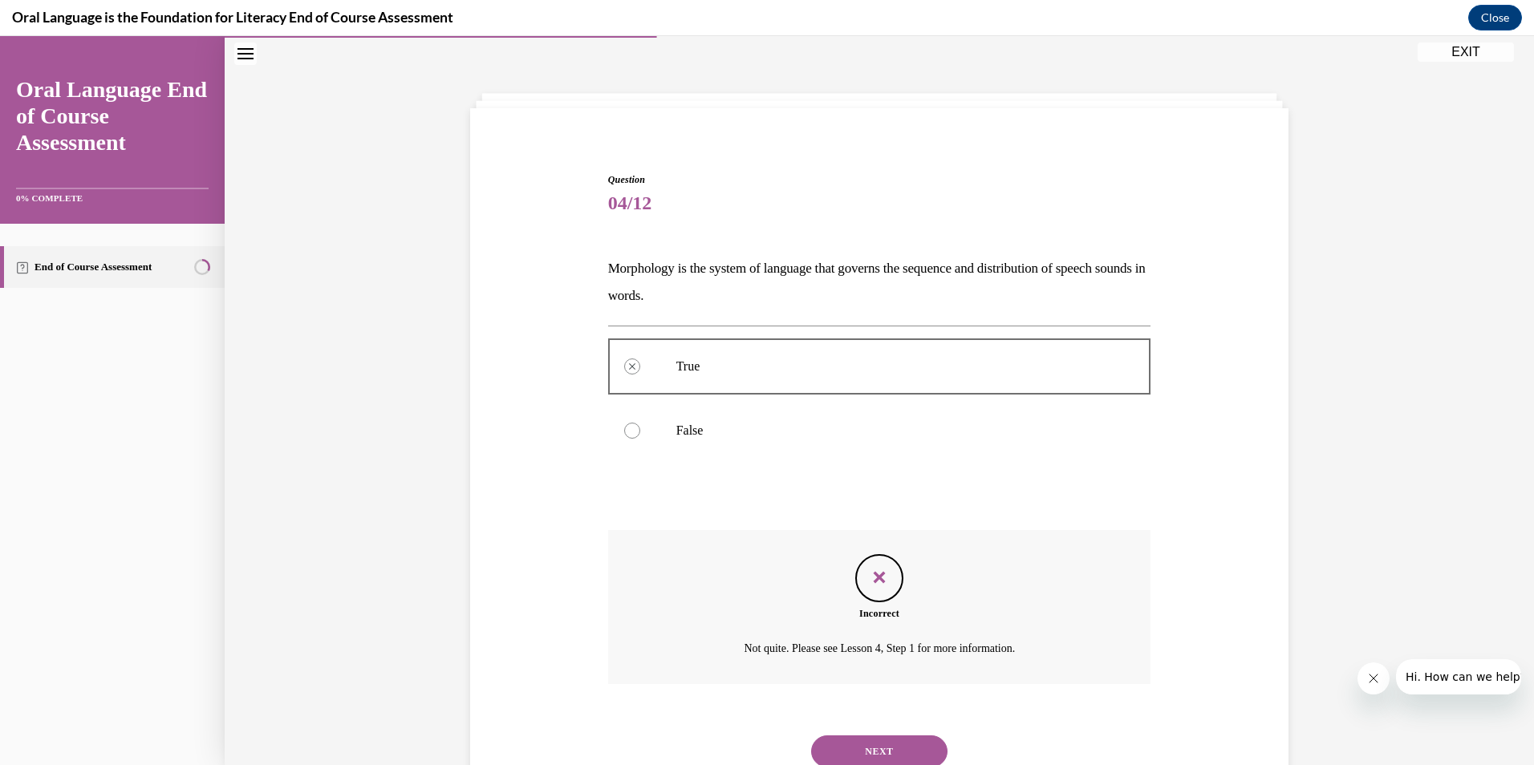
scroll to position [109, 0]
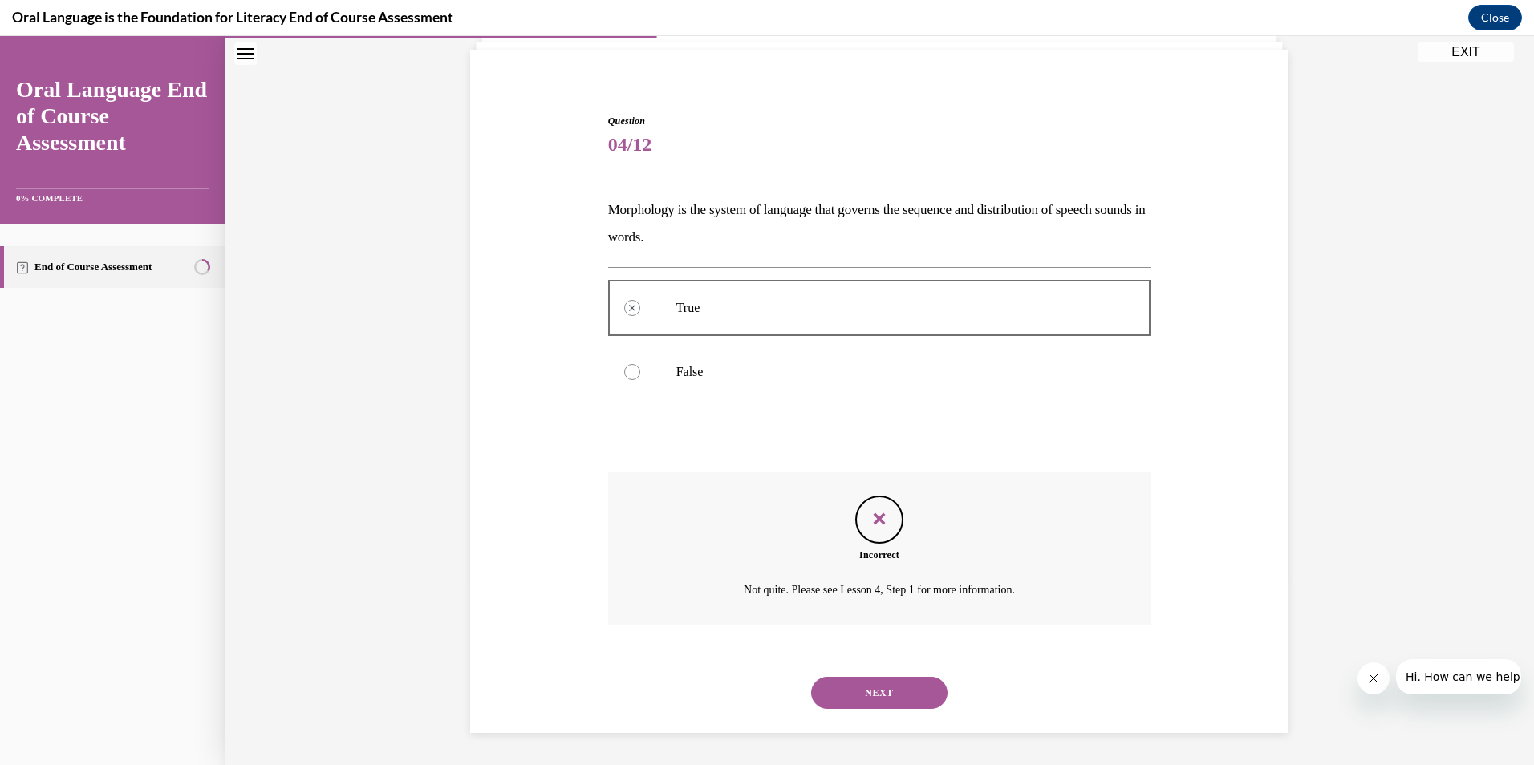
click at [888, 691] on button "NEXT" at bounding box center [879, 693] width 136 height 32
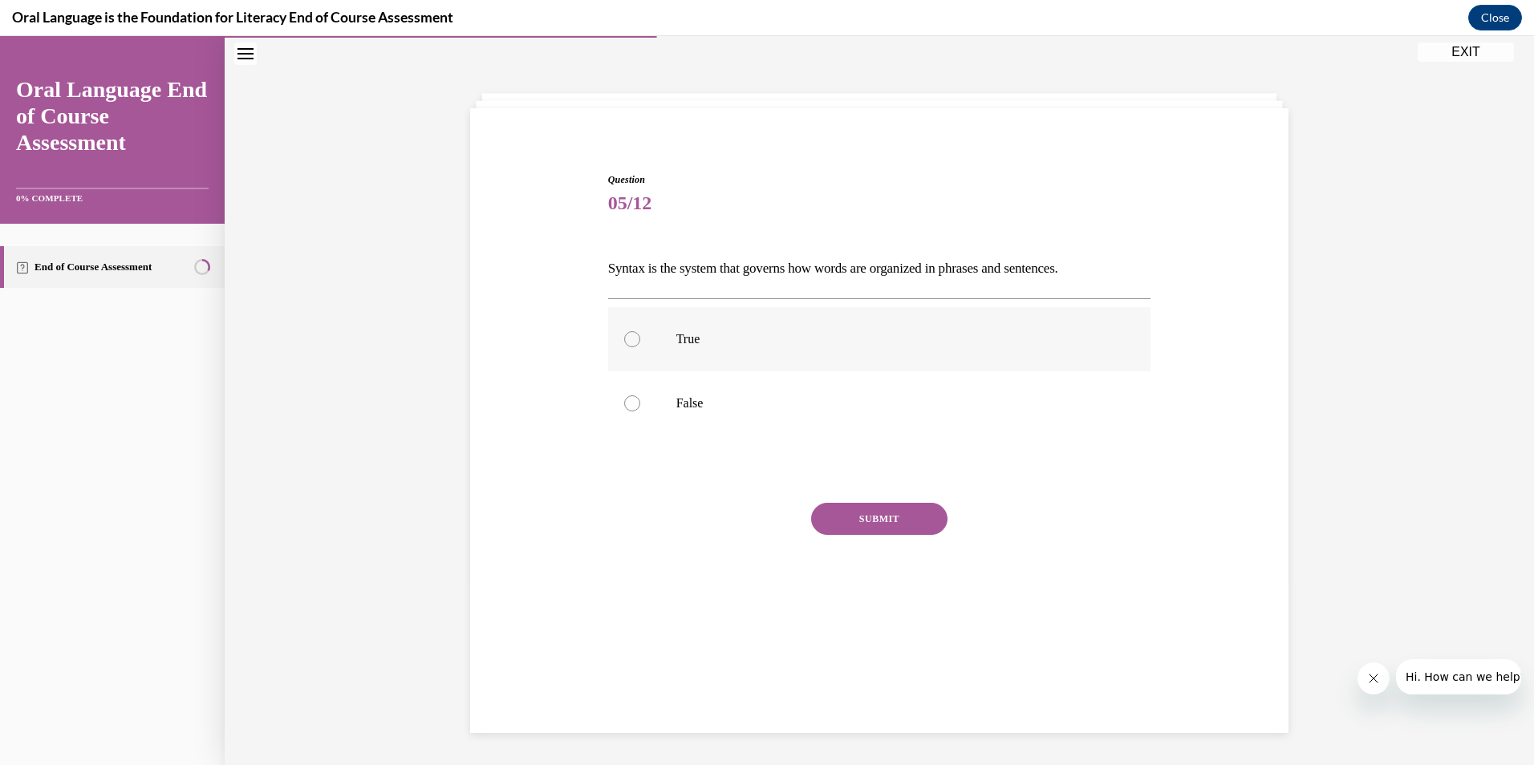
click at [625, 339] on div at bounding box center [632, 339] width 16 height 16
click at [625, 339] on input "True" at bounding box center [632, 339] width 16 height 16
radio input "true"
click at [878, 517] on button "SUBMIT" at bounding box center [879, 519] width 136 height 32
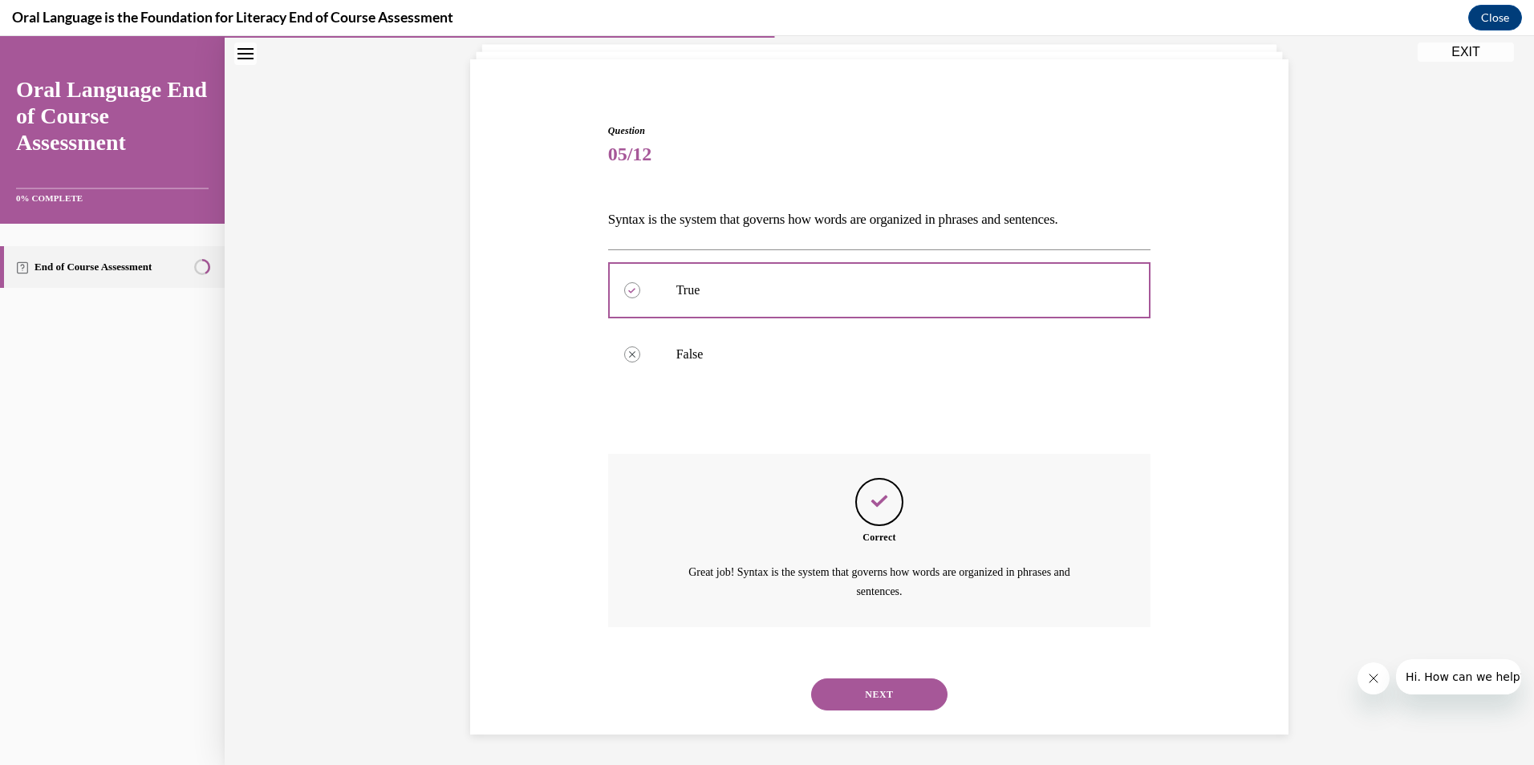
scroll to position [101, 0]
click at [917, 688] on button "NEXT" at bounding box center [879, 693] width 136 height 32
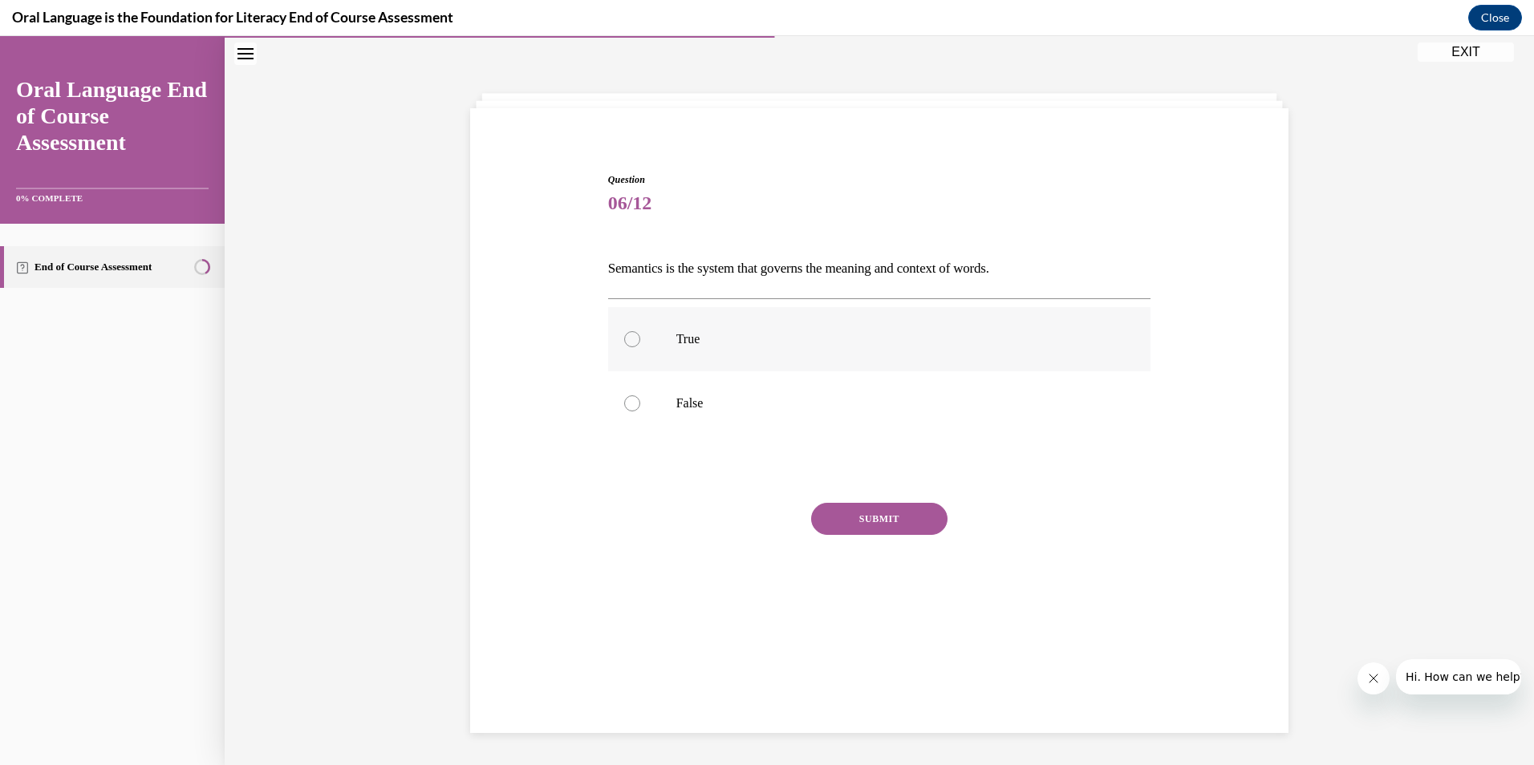
click at [627, 331] on div at bounding box center [632, 339] width 16 height 16
click at [627, 331] on input "True" at bounding box center [632, 339] width 16 height 16
radio input "true"
click at [892, 529] on button "SUBMIT" at bounding box center [879, 519] width 136 height 32
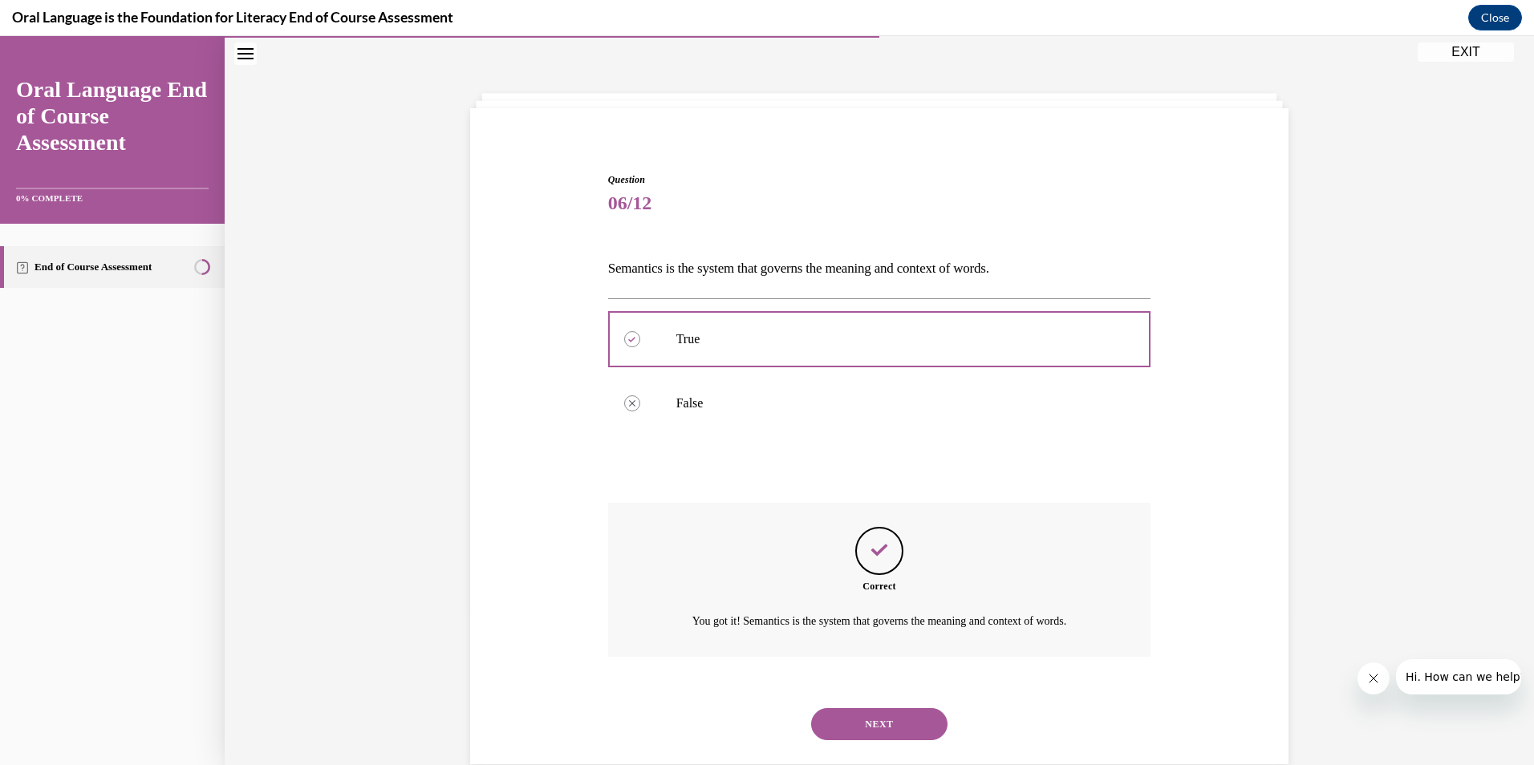
scroll to position [82, 0]
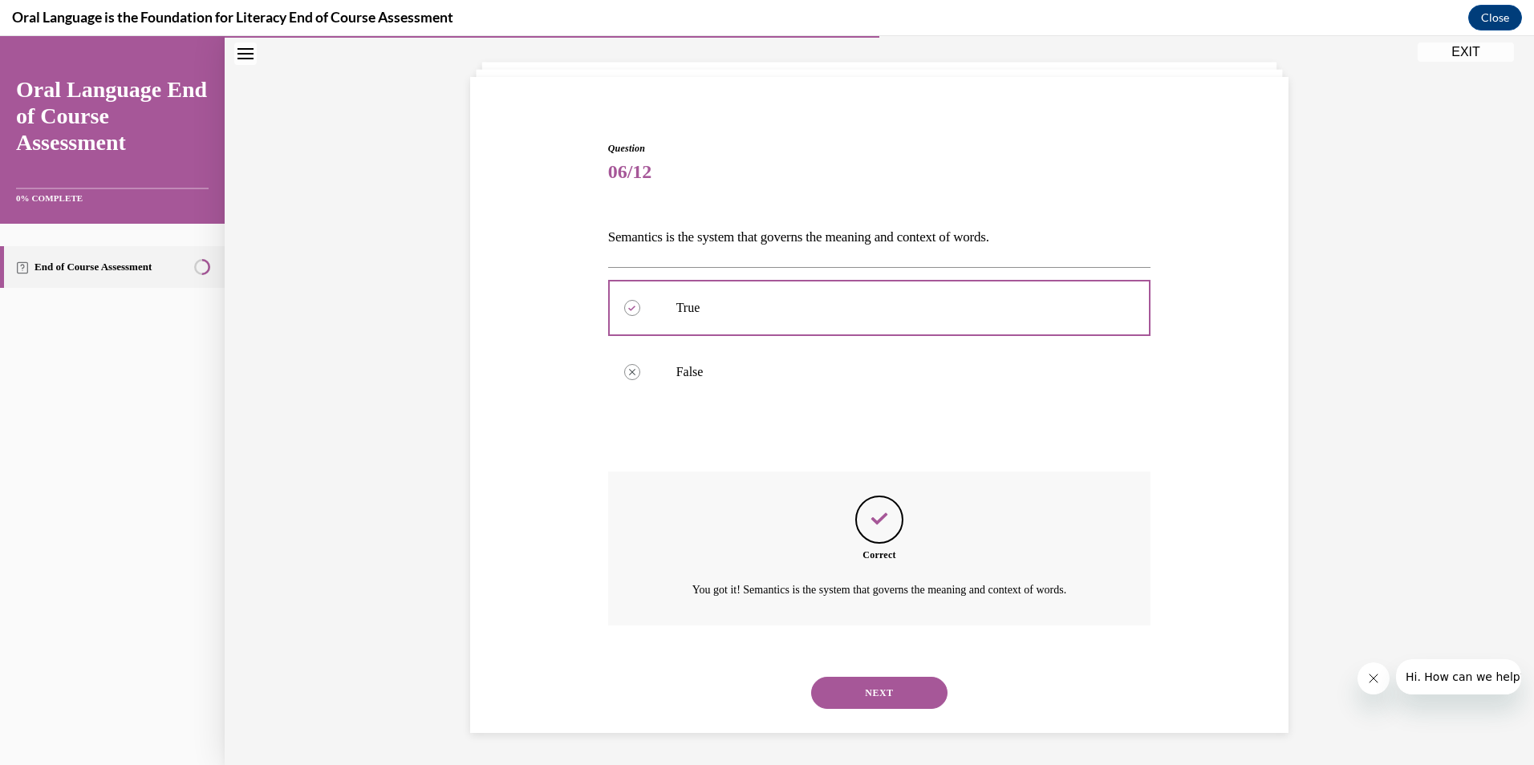
click at [899, 690] on button "NEXT" at bounding box center [879, 693] width 136 height 32
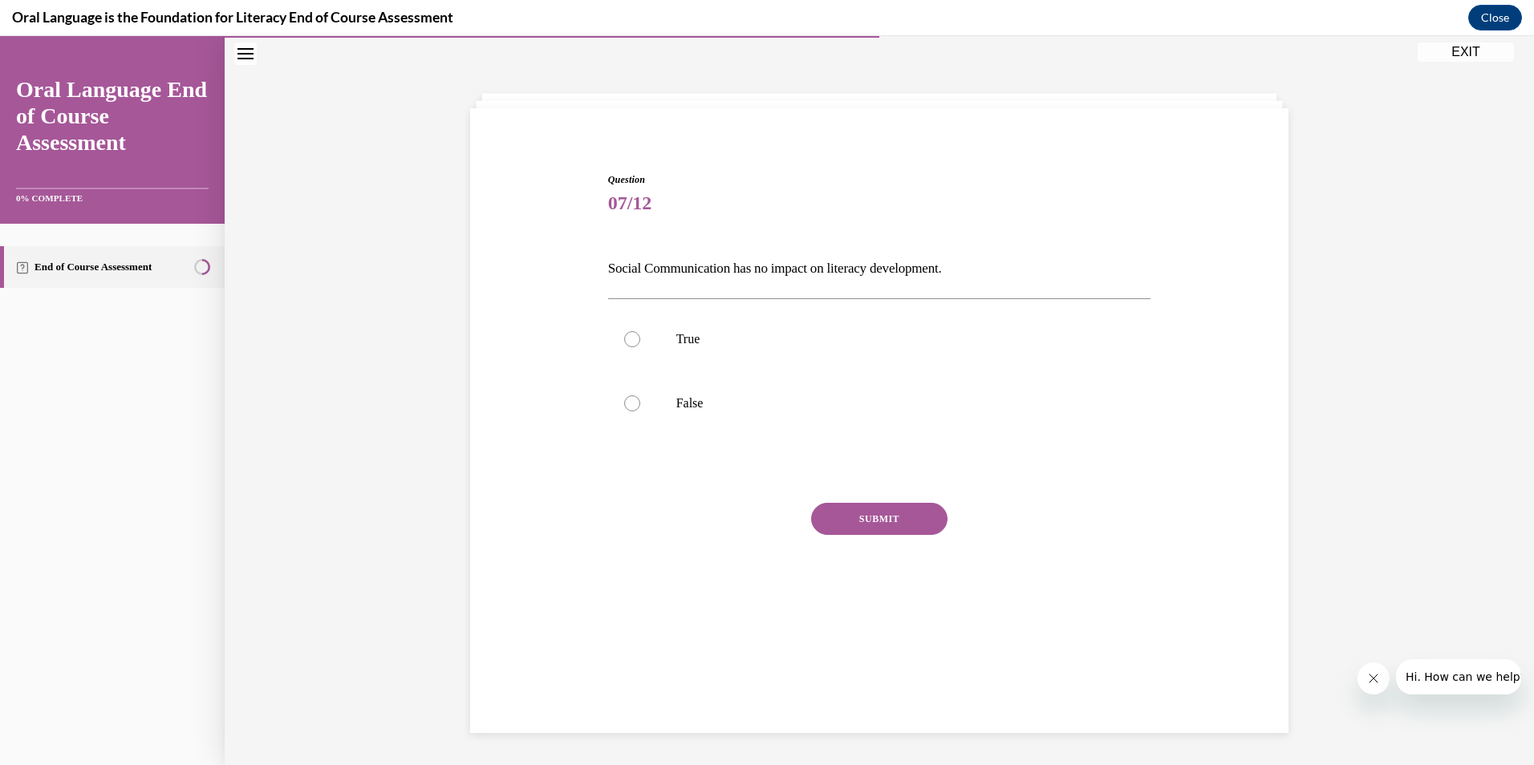
scroll to position [51, 0]
click at [616, 407] on label "False" at bounding box center [879, 403] width 543 height 64
click at [624, 407] on input "False" at bounding box center [632, 404] width 16 height 16
radio input "true"
click at [870, 515] on button "SUBMIT" at bounding box center [879, 519] width 136 height 32
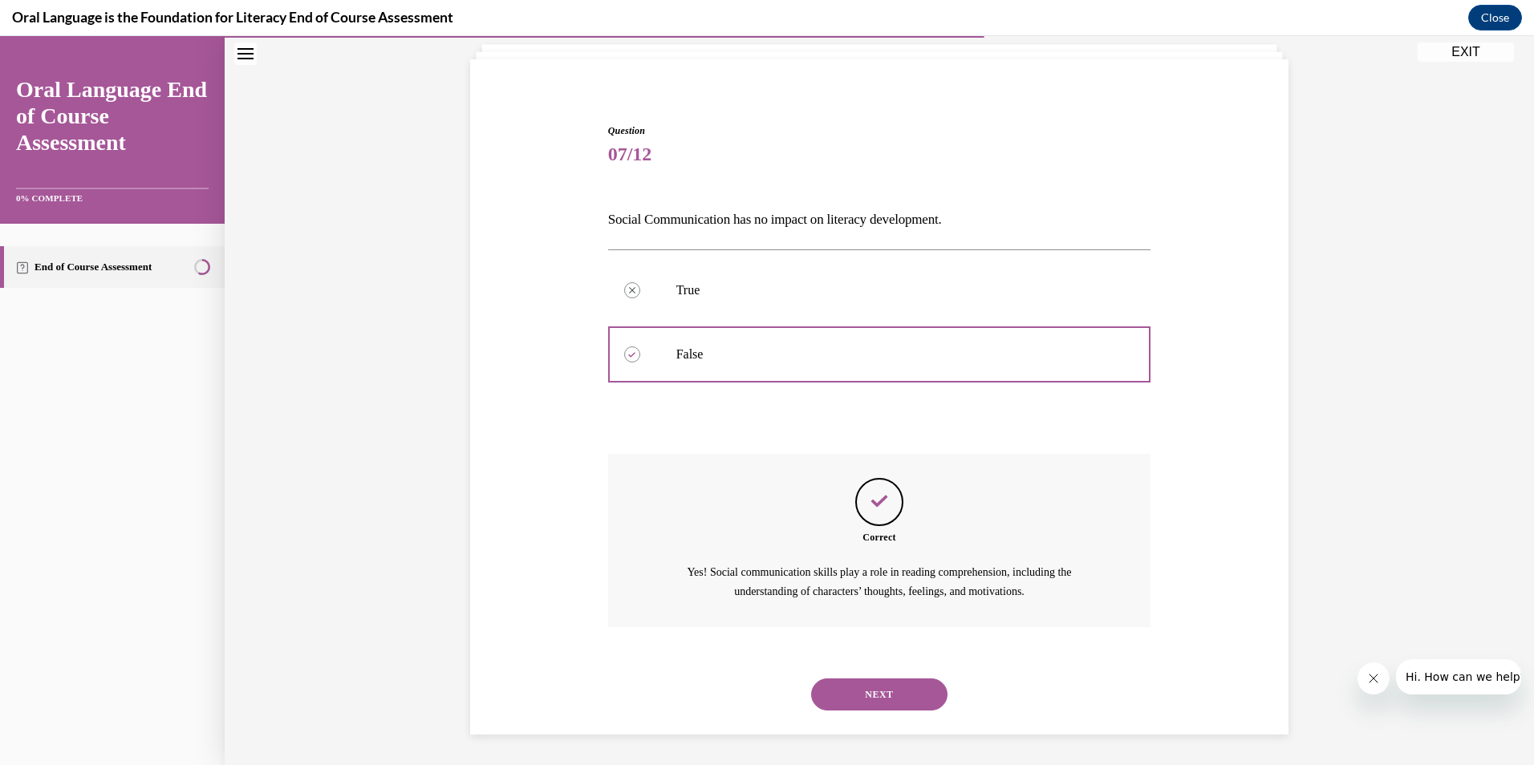
scroll to position [101, 0]
click at [880, 690] on button "NEXT" at bounding box center [879, 693] width 136 height 32
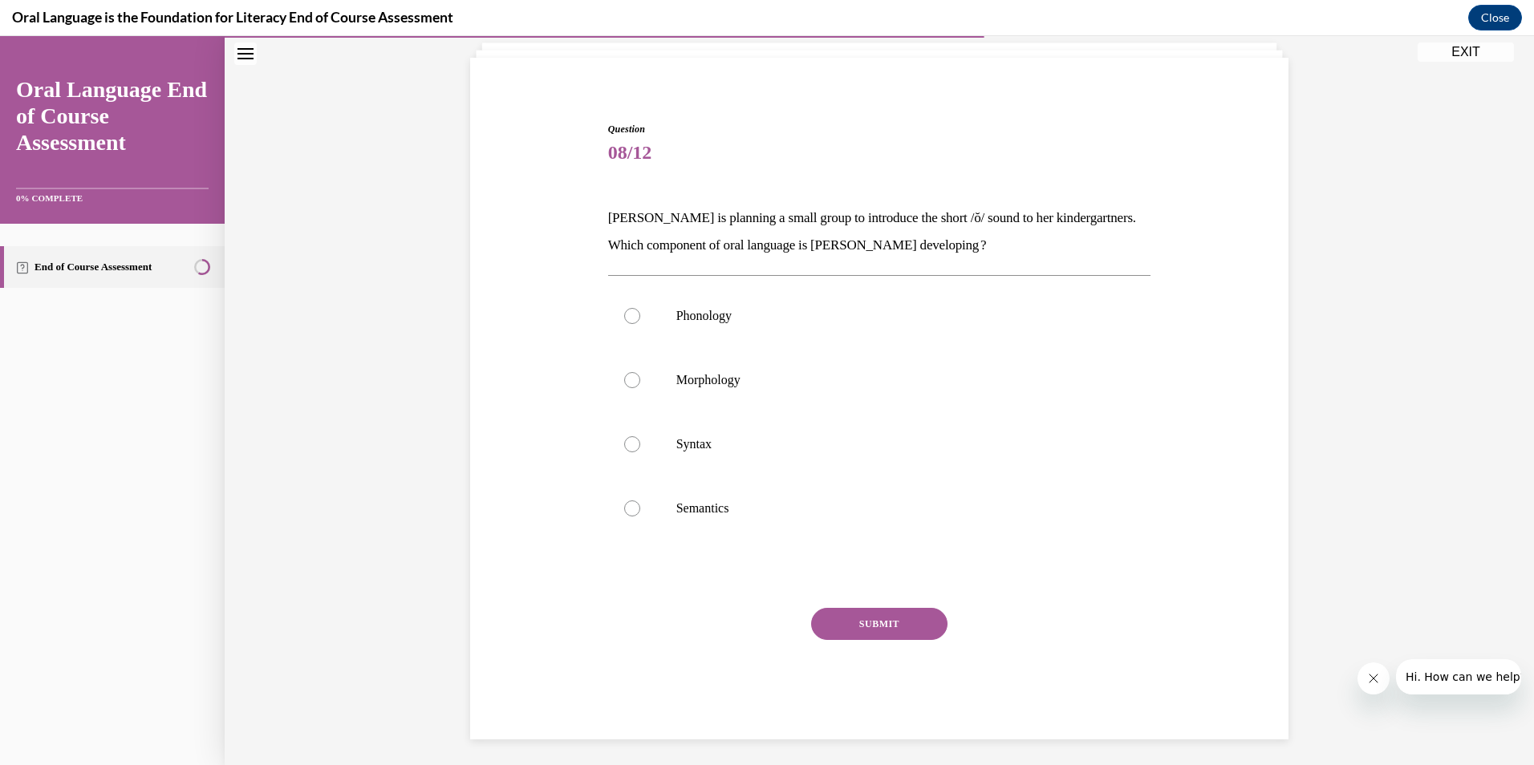
scroll to position [85, 0]
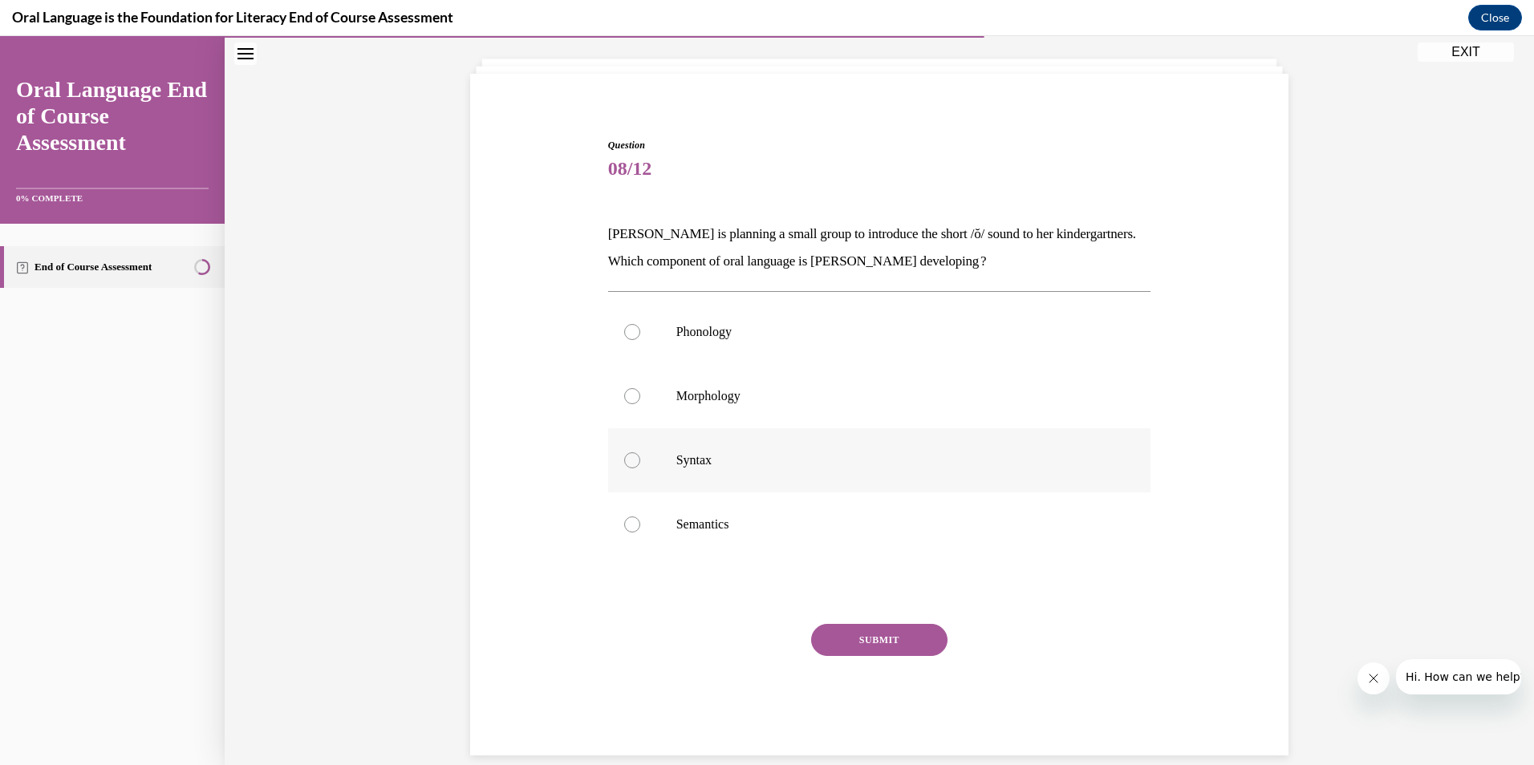
click at [629, 460] on div at bounding box center [632, 460] width 16 height 16
click at [629, 460] on input "Syntax" at bounding box center [632, 460] width 16 height 16
radio input "true"
click at [888, 647] on button "SUBMIT" at bounding box center [879, 640] width 136 height 32
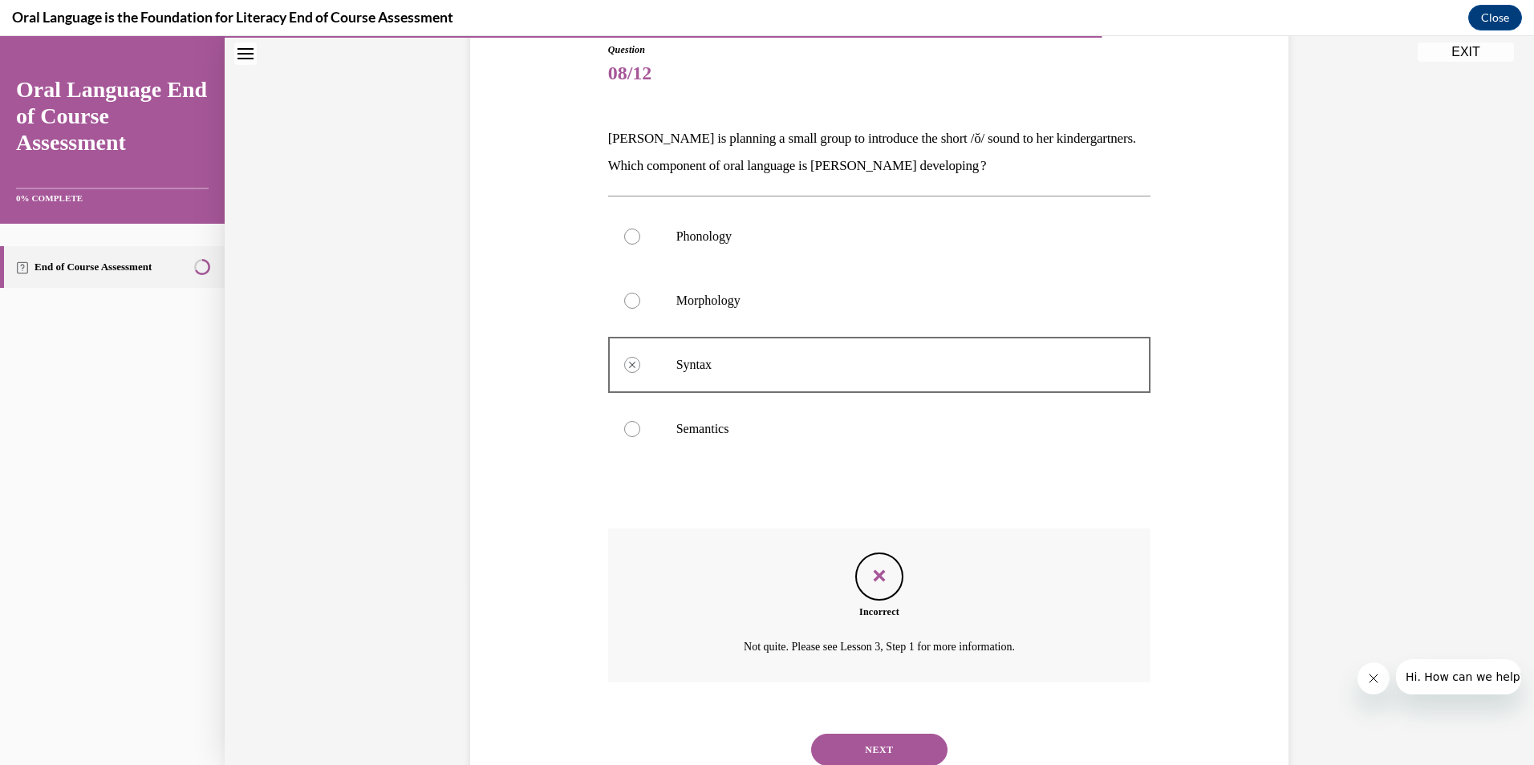
scroll to position [237, 0]
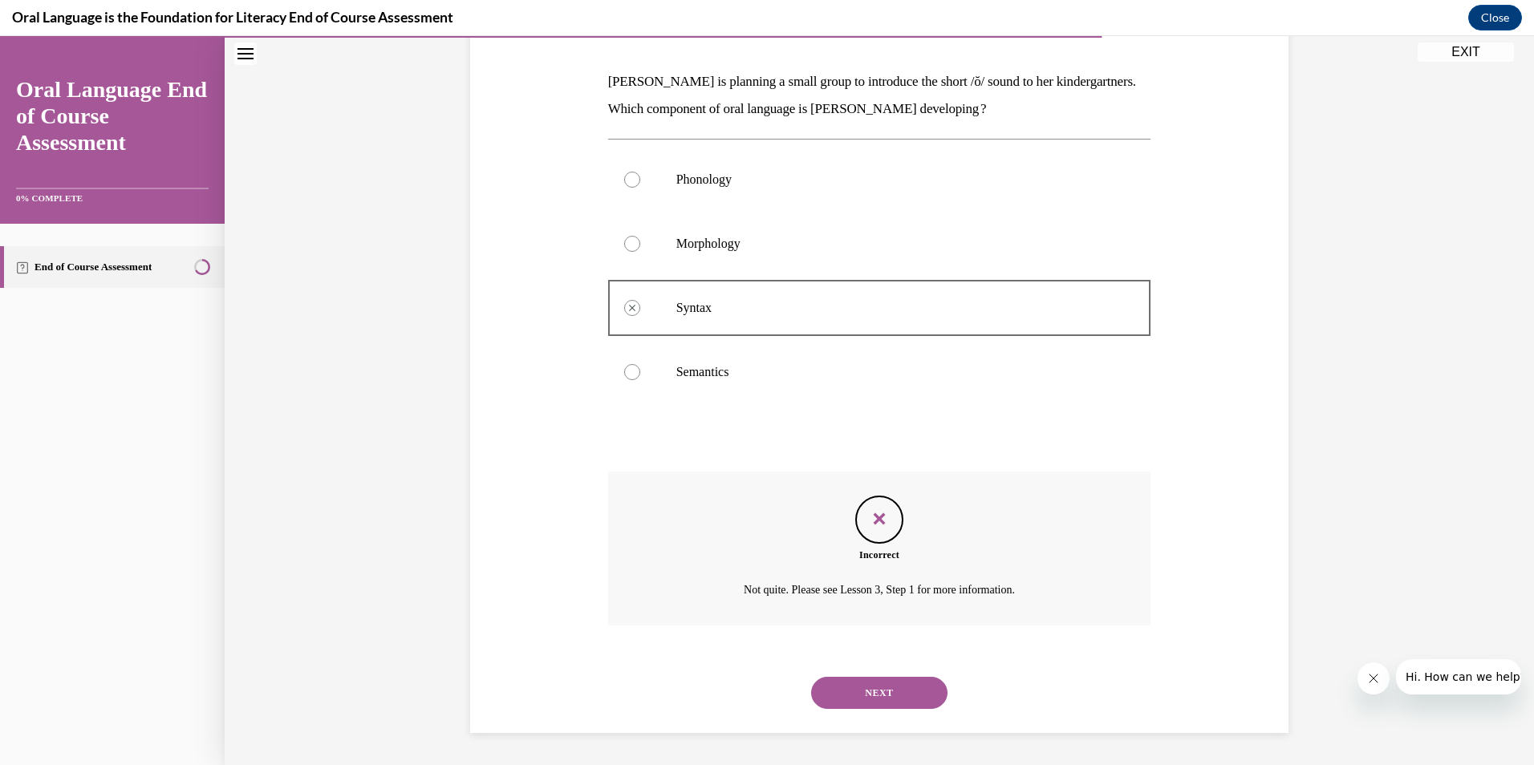
click at [872, 688] on button "NEXT" at bounding box center [879, 693] width 136 height 32
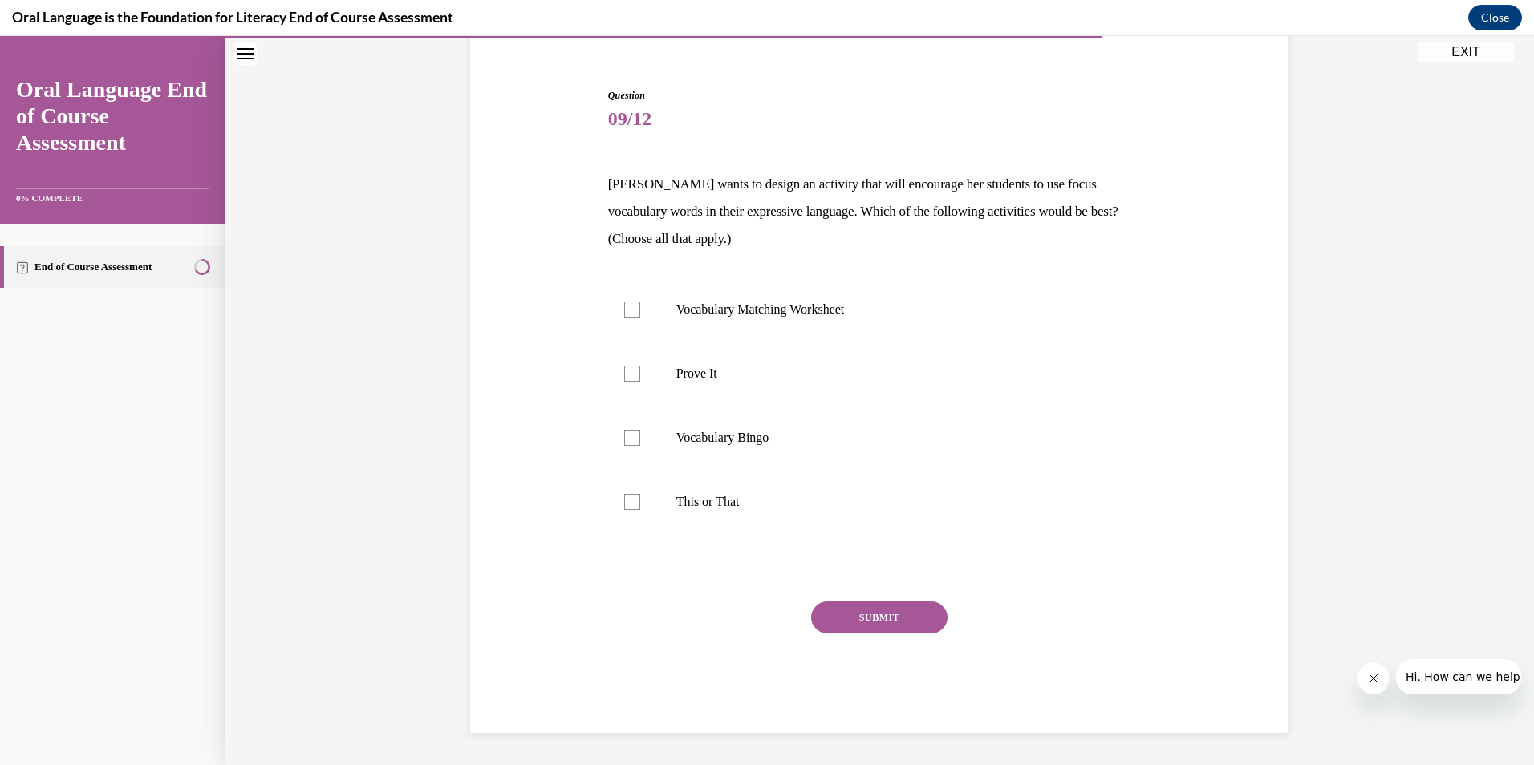
scroll to position [135, 0]
click at [624, 310] on div at bounding box center [632, 310] width 16 height 16
click at [624, 310] on input "Vocabulary Matching Worksheet" at bounding box center [632, 310] width 16 height 16
checkbox input "true"
click at [635, 441] on label "Vocabulary Bingo" at bounding box center [879, 438] width 543 height 64
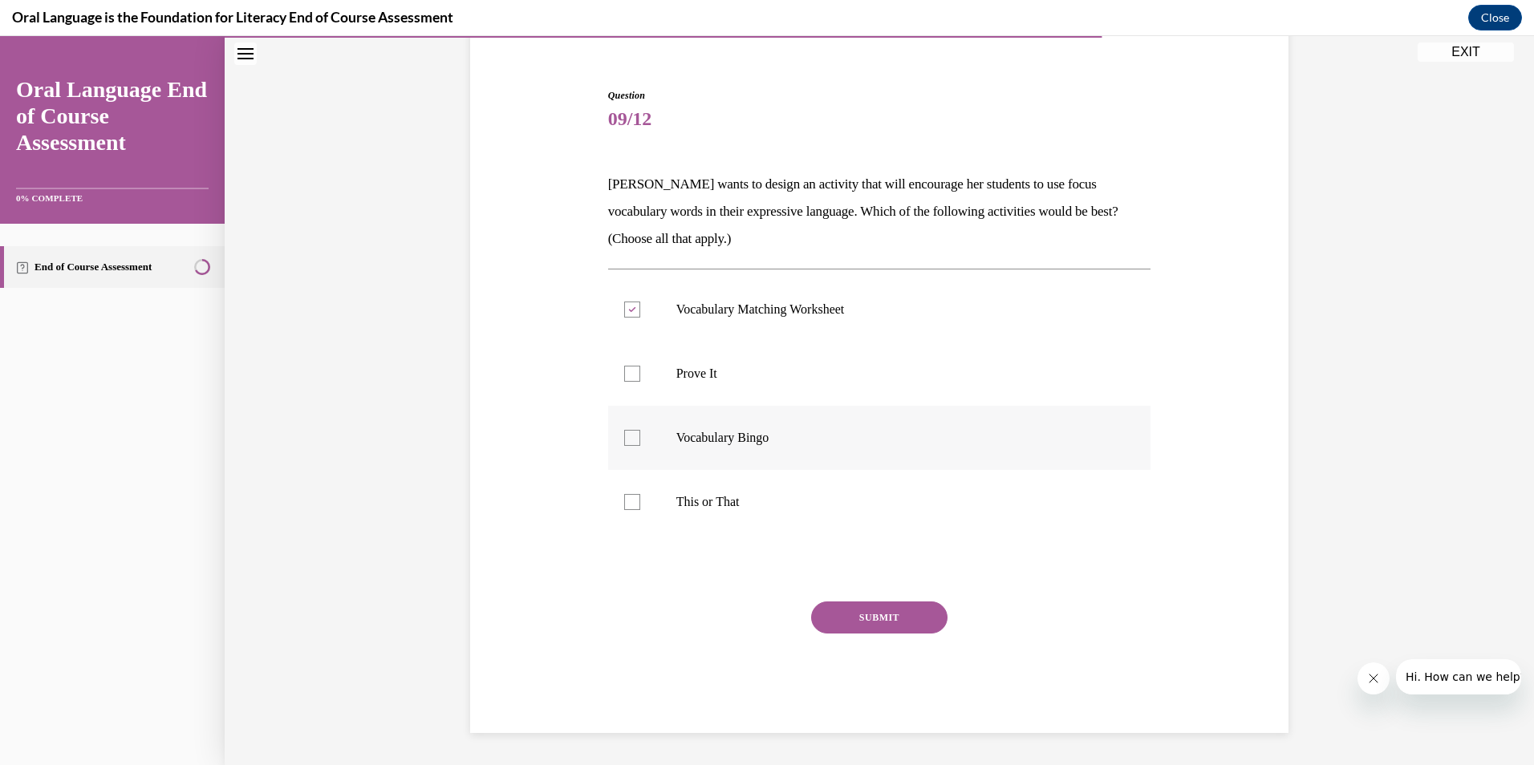
click at [635, 441] on input "Vocabulary Bingo" at bounding box center [632, 438] width 16 height 16
checkbox input "true"
click at [866, 618] on button "SUBMIT" at bounding box center [879, 618] width 136 height 32
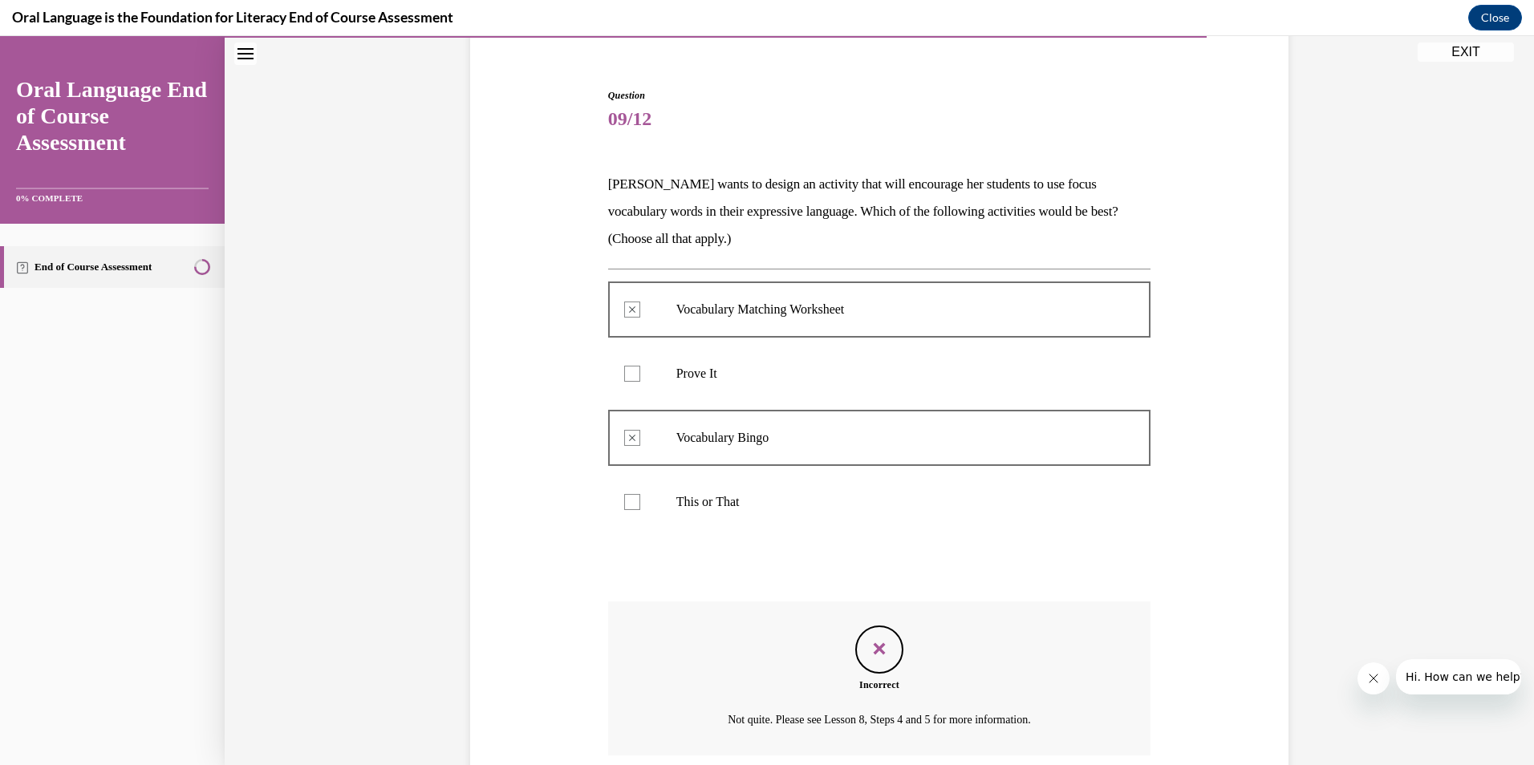
scroll to position [265, 0]
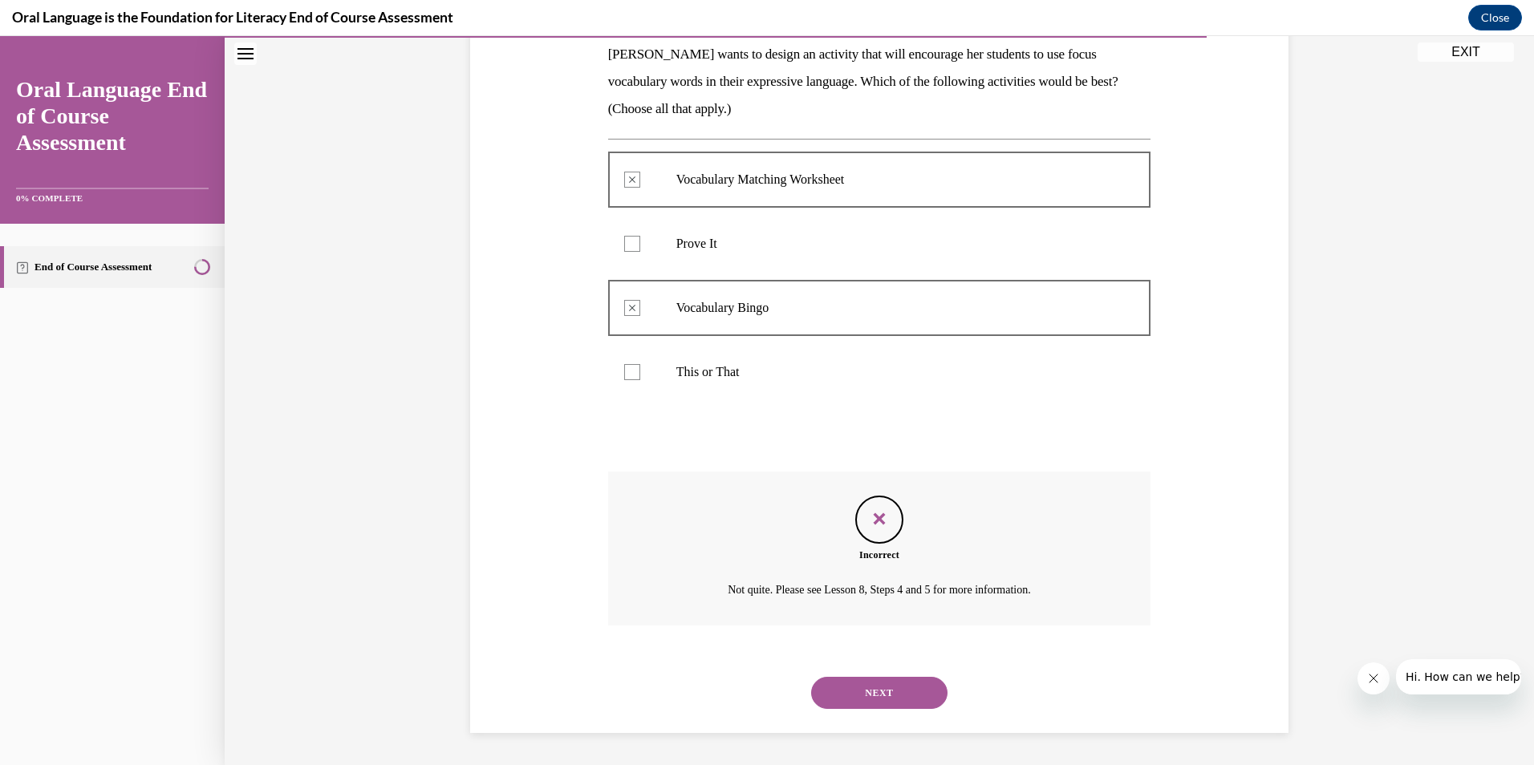
click at [851, 689] on button "NEXT" at bounding box center [879, 693] width 136 height 32
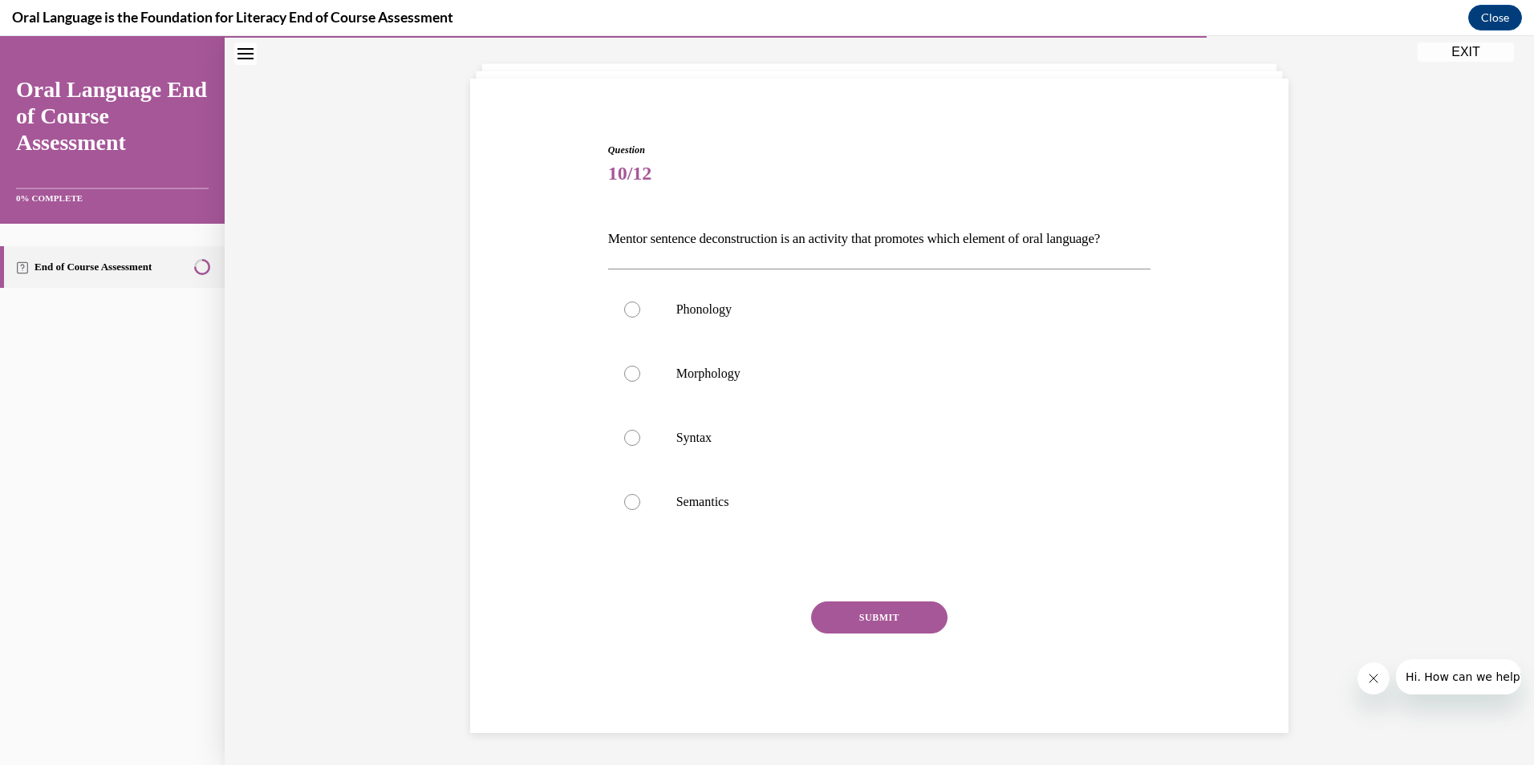
scroll to position [108, 0]
click at [624, 370] on div at bounding box center [632, 374] width 16 height 16
click at [624, 370] on input "Morphology" at bounding box center [632, 374] width 16 height 16
radio input "true"
click at [863, 611] on button "SUBMIT" at bounding box center [879, 618] width 136 height 32
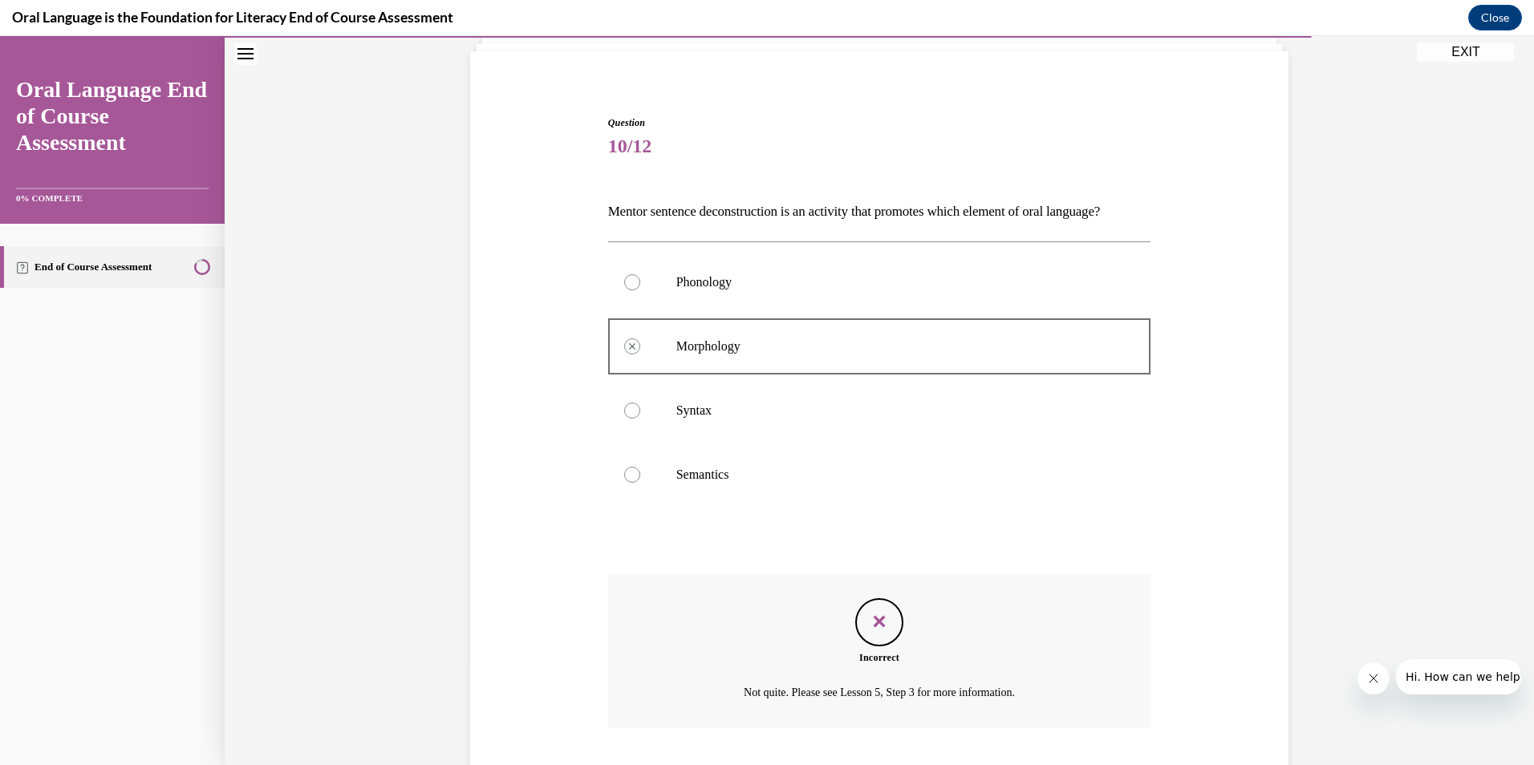
scroll to position [237, 0]
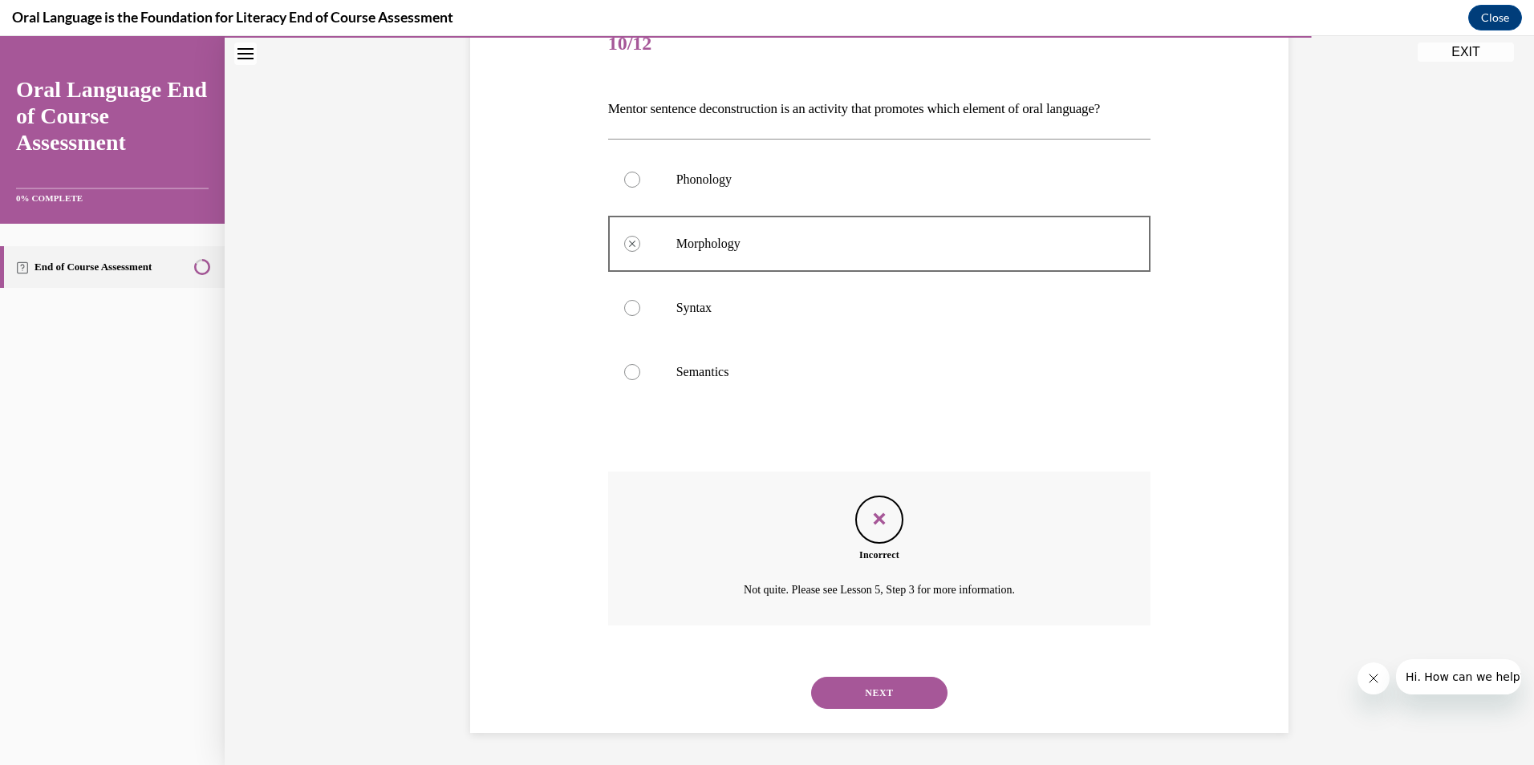
click at [914, 699] on button "NEXT" at bounding box center [879, 693] width 136 height 32
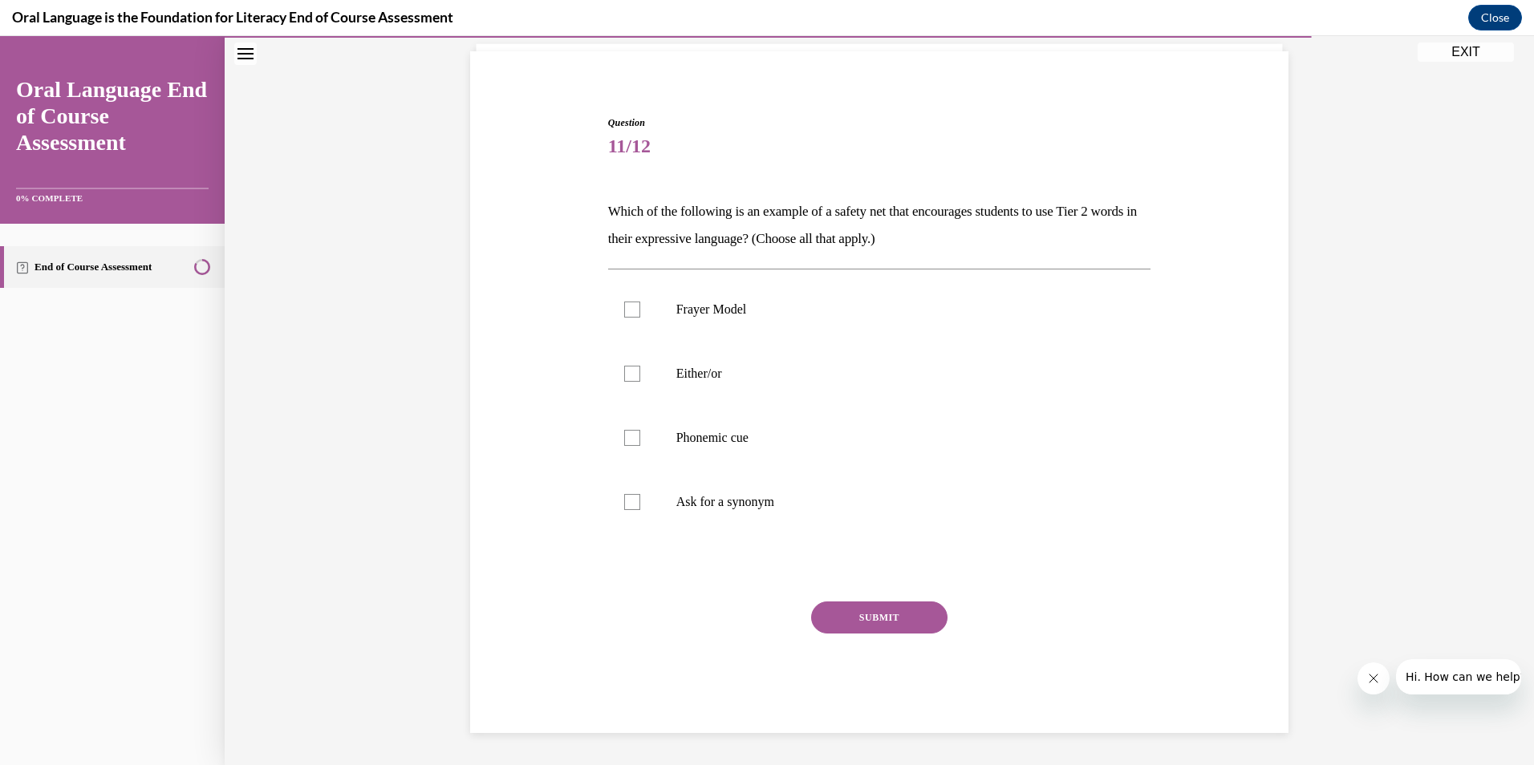
scroll to position [108, 0]
click at [624, 501] on div at bounding box center [632, 502] width 16 height 16
click at [624, 501] on input "Ask for a synonym" at bounding box center [632, 502] width 16 height 16
checkbox input "true"
click at [633, 435] on div at bounding box center [632, 438] width 16 height 16
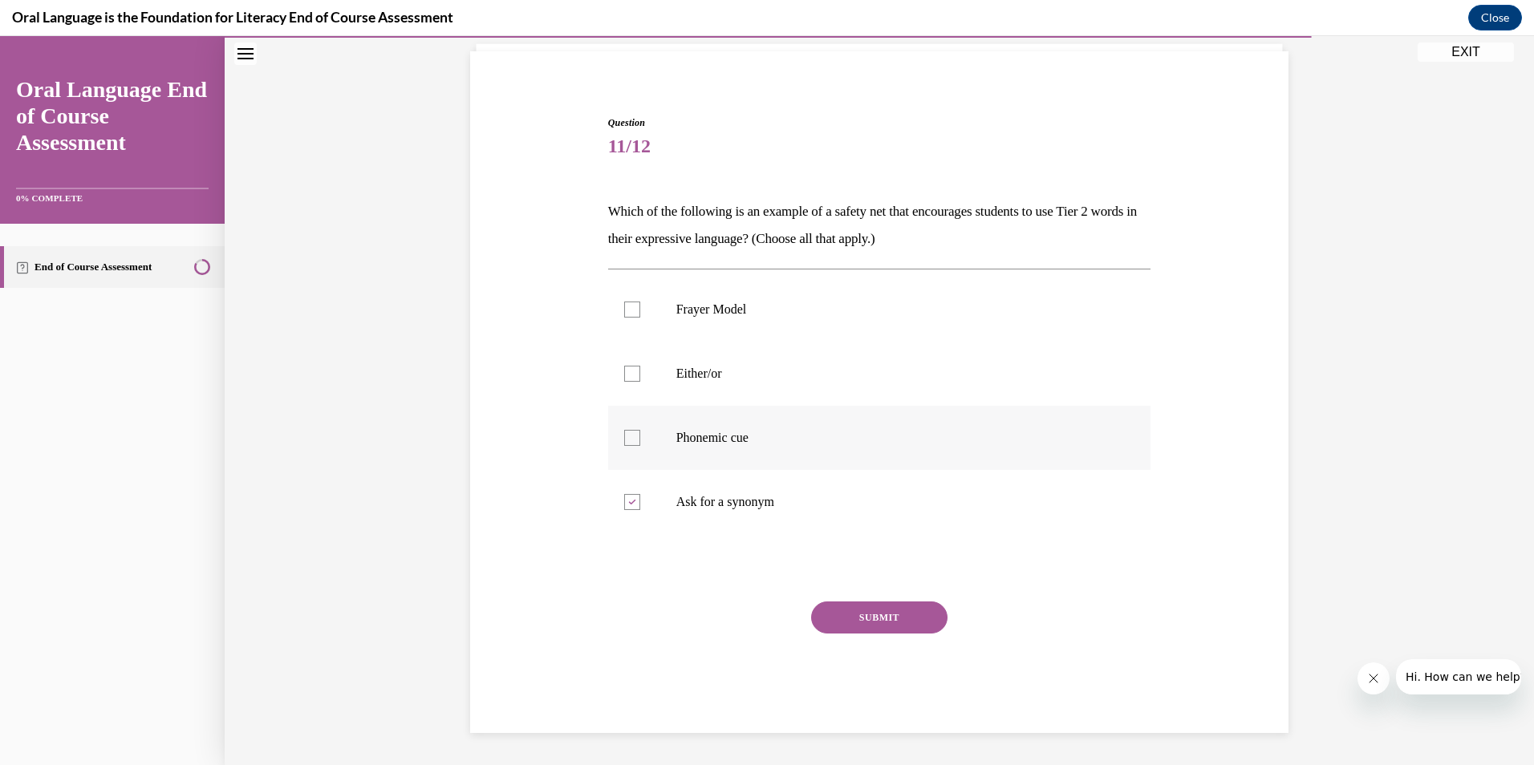
click at [633, 435] on input "Phonemic cue" at bounding box center [632, 438] width 16 height 16
checkbox input "true"
click at [624, 368] on div at bounding box center [632, 374] width 16 height 16
click at [624, 368] on input "Either/or" at bounding box center [632, 374] width 16 height 16
checkbox input "true"
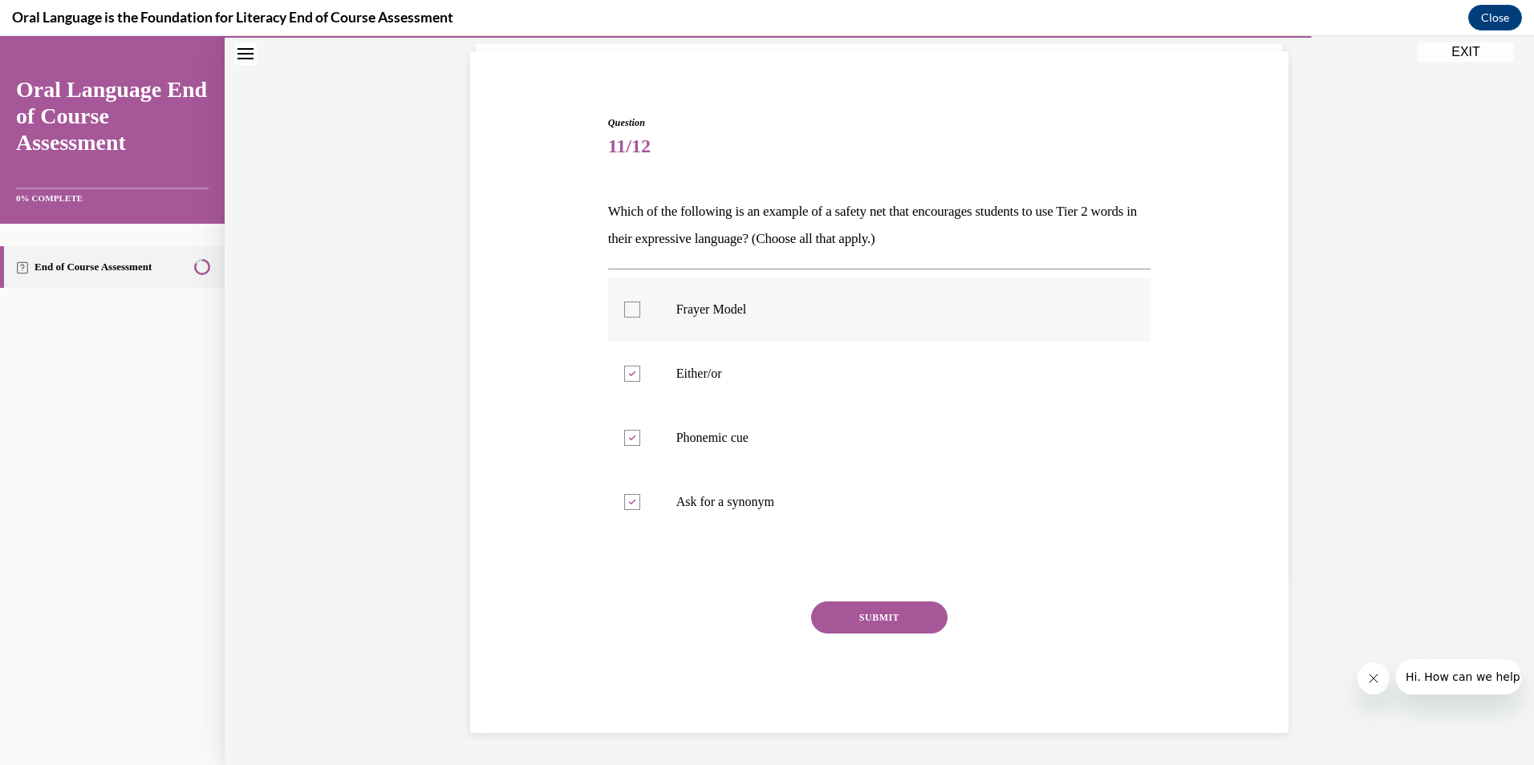
click at [629, 312] on div at bounding box center [632, 310] width 16 height 16
click at [629, 312] on input "Frayer Model" at bounding box center [632, 310] width 16 height 16
checkbox input "true"
click at [863, 618] on button "SUBMIT" at bounding box center [879, 618] width 136 height 32
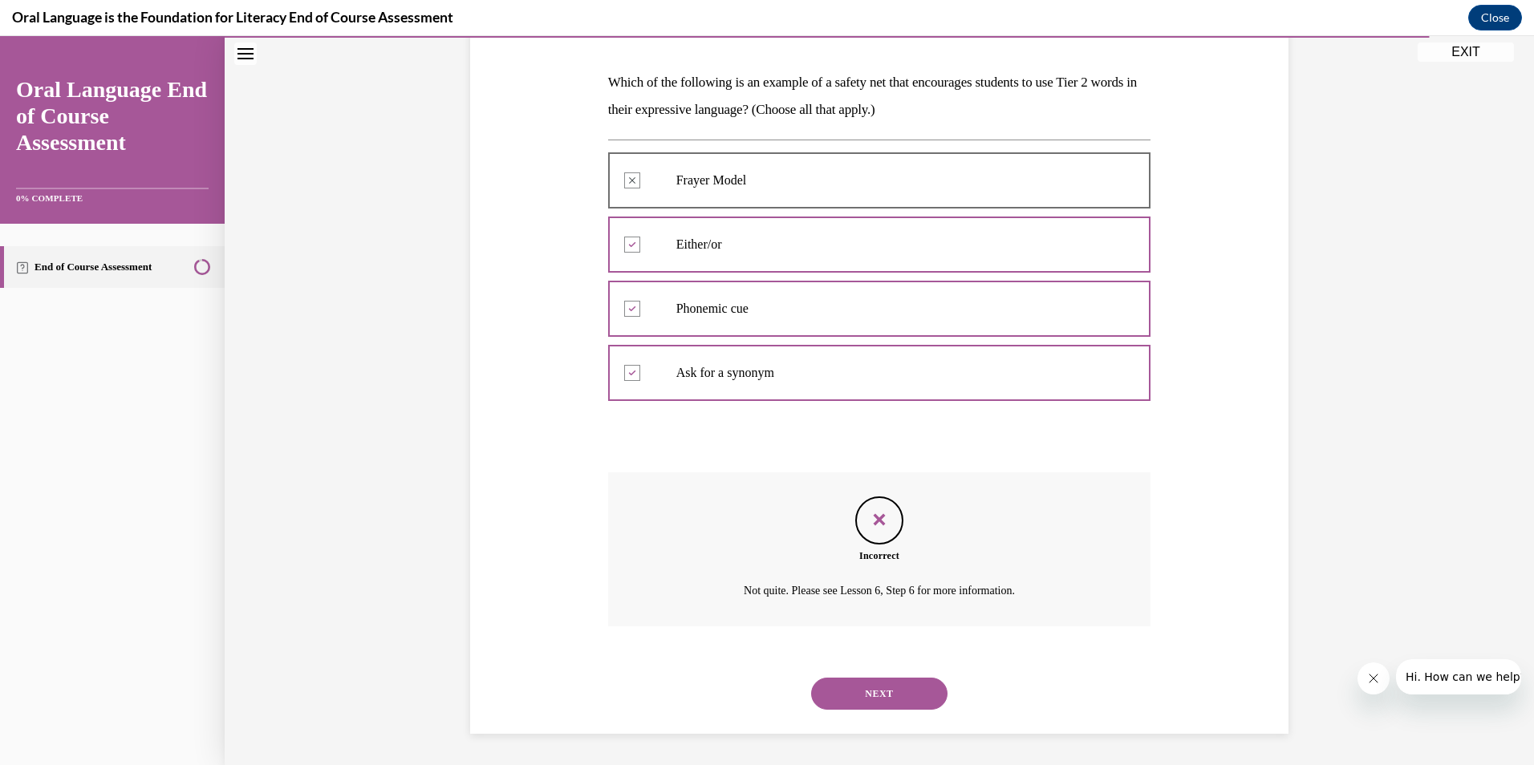
scroll to position [237, 0]
click at [870, 690] on button "NEXT" at bounding box center [879, 693] width 136 height 32
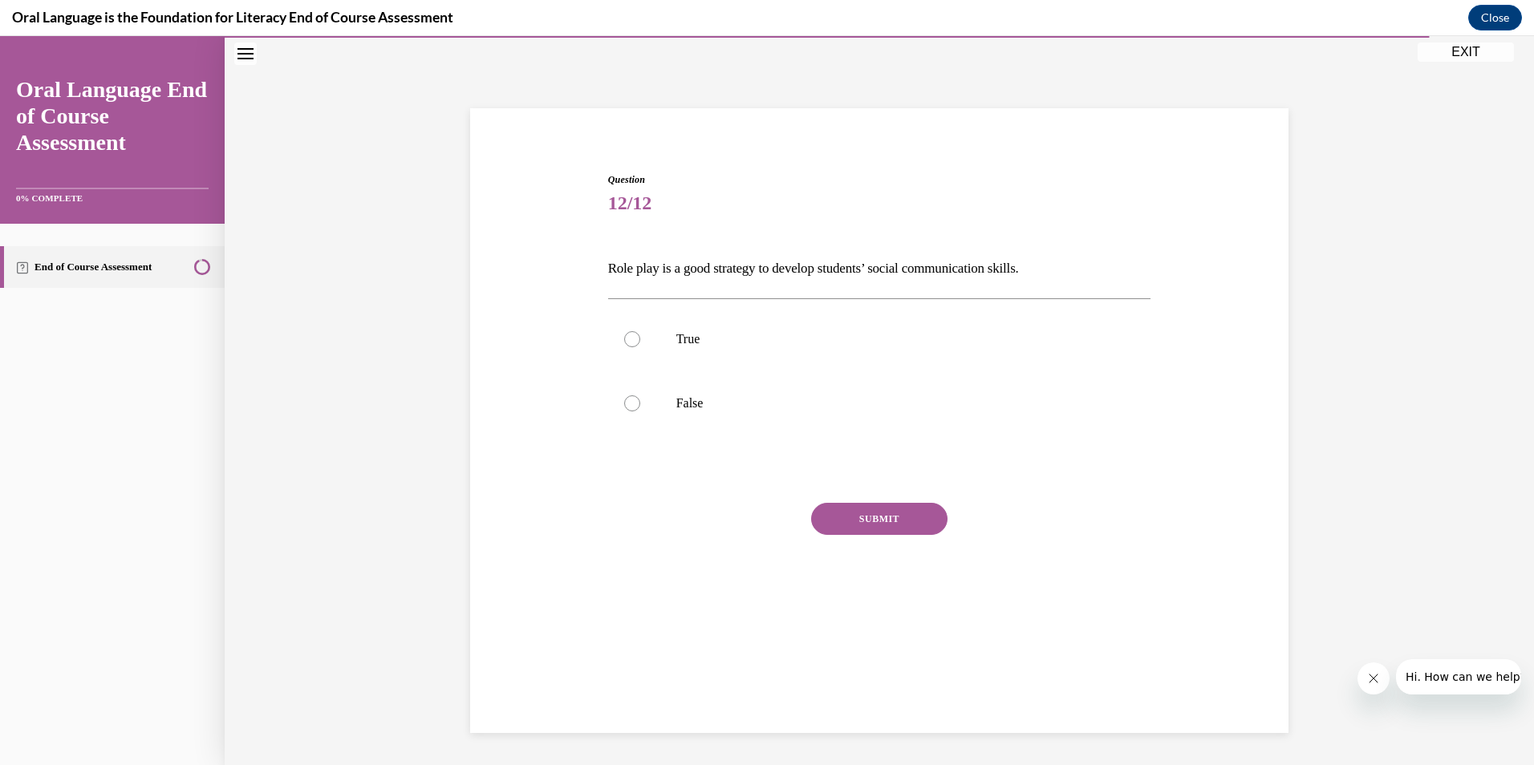
scroll to position [51, 0]
click at [627, 331] on label "True" at bounding box center [879, 339] width 543 height 64
click at [627, 331] on input "True" at bounding box center [632, 339] width 16 height 16
radio input "true"
click at [868, 515] on button "SUBMIT" at bounding box center [879, 519] width 136 height 32
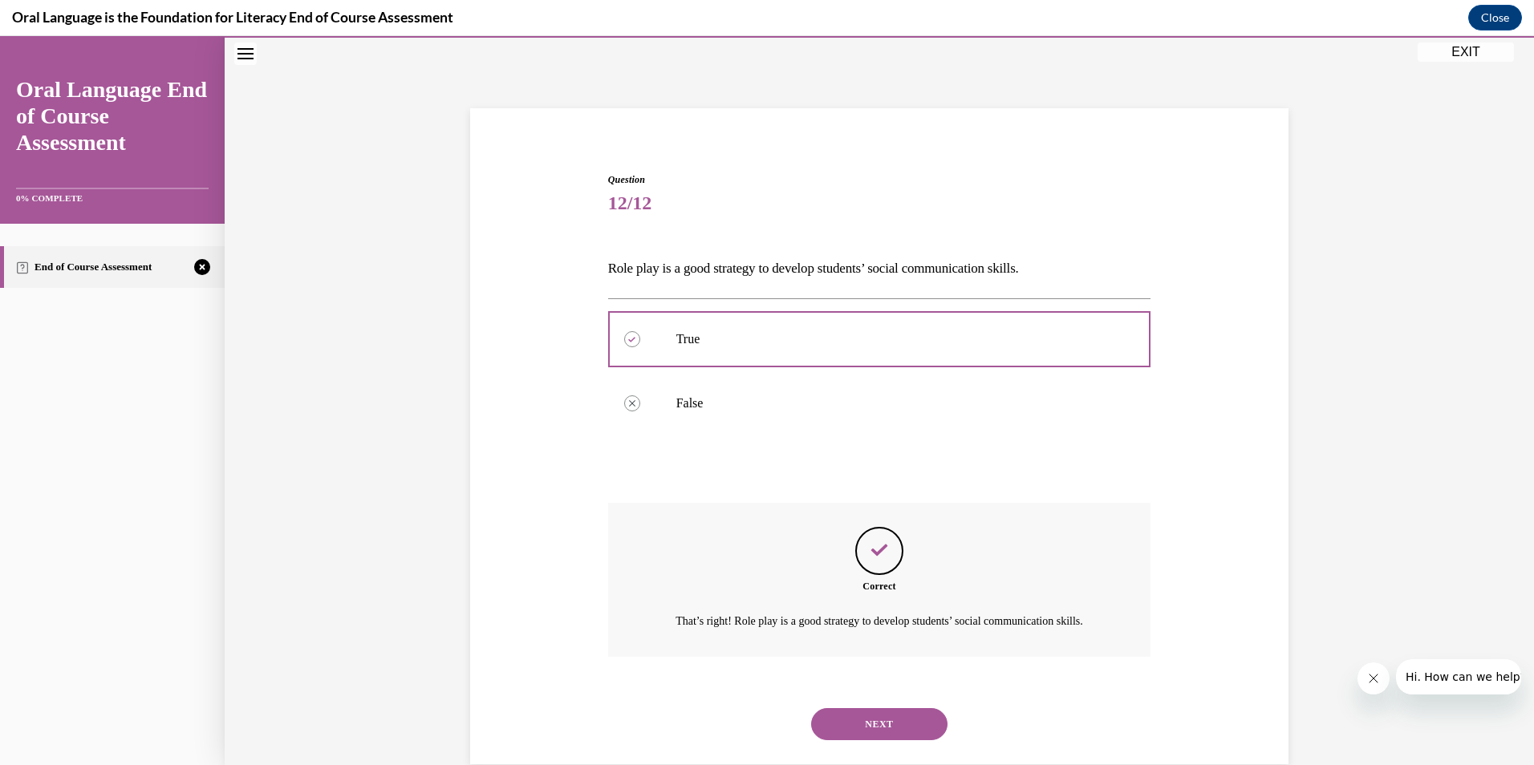
scroll to position [101, 0]
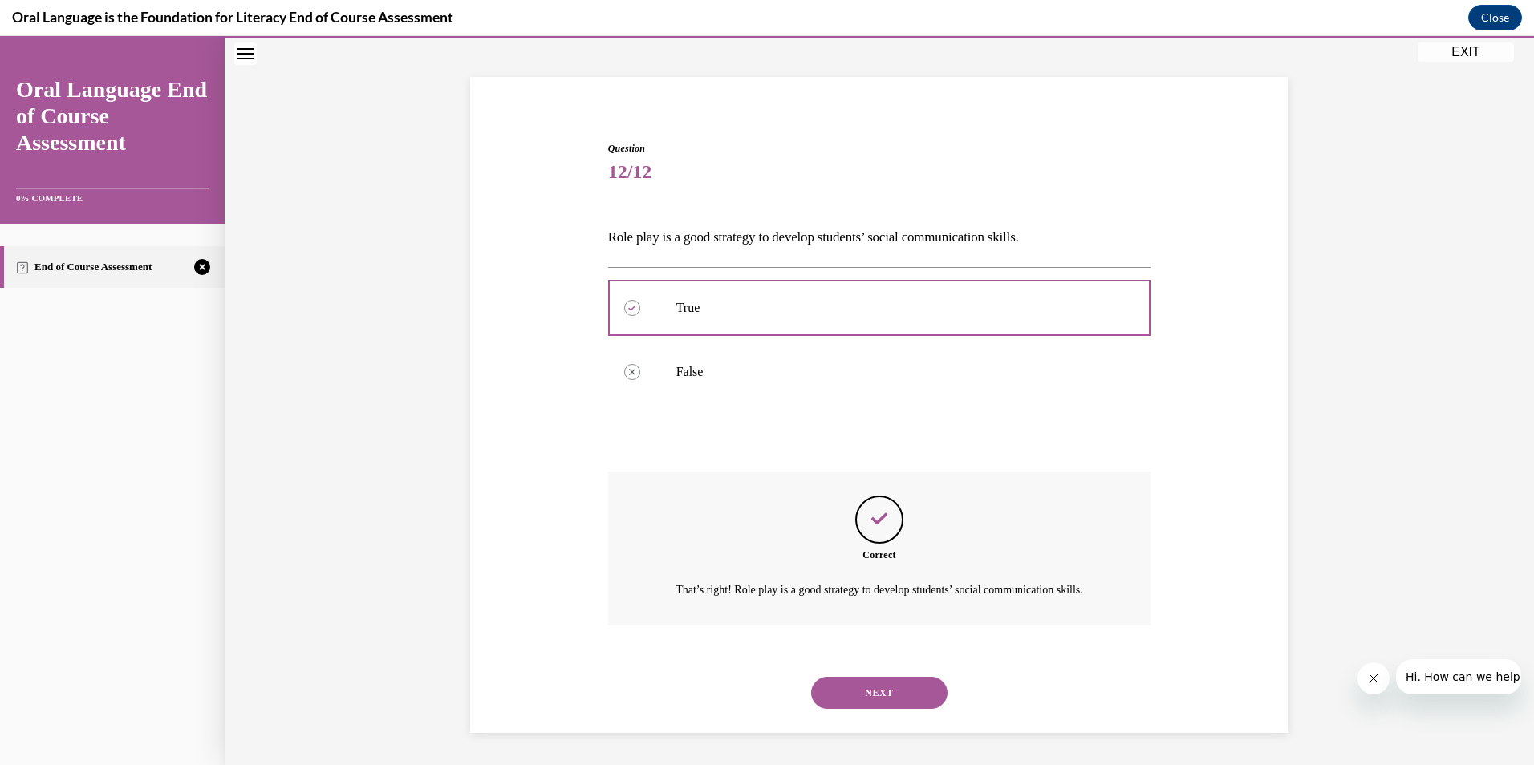
click at [882, 700] on button "NEXT" at bounding box center [879, 693] width 136 height 32
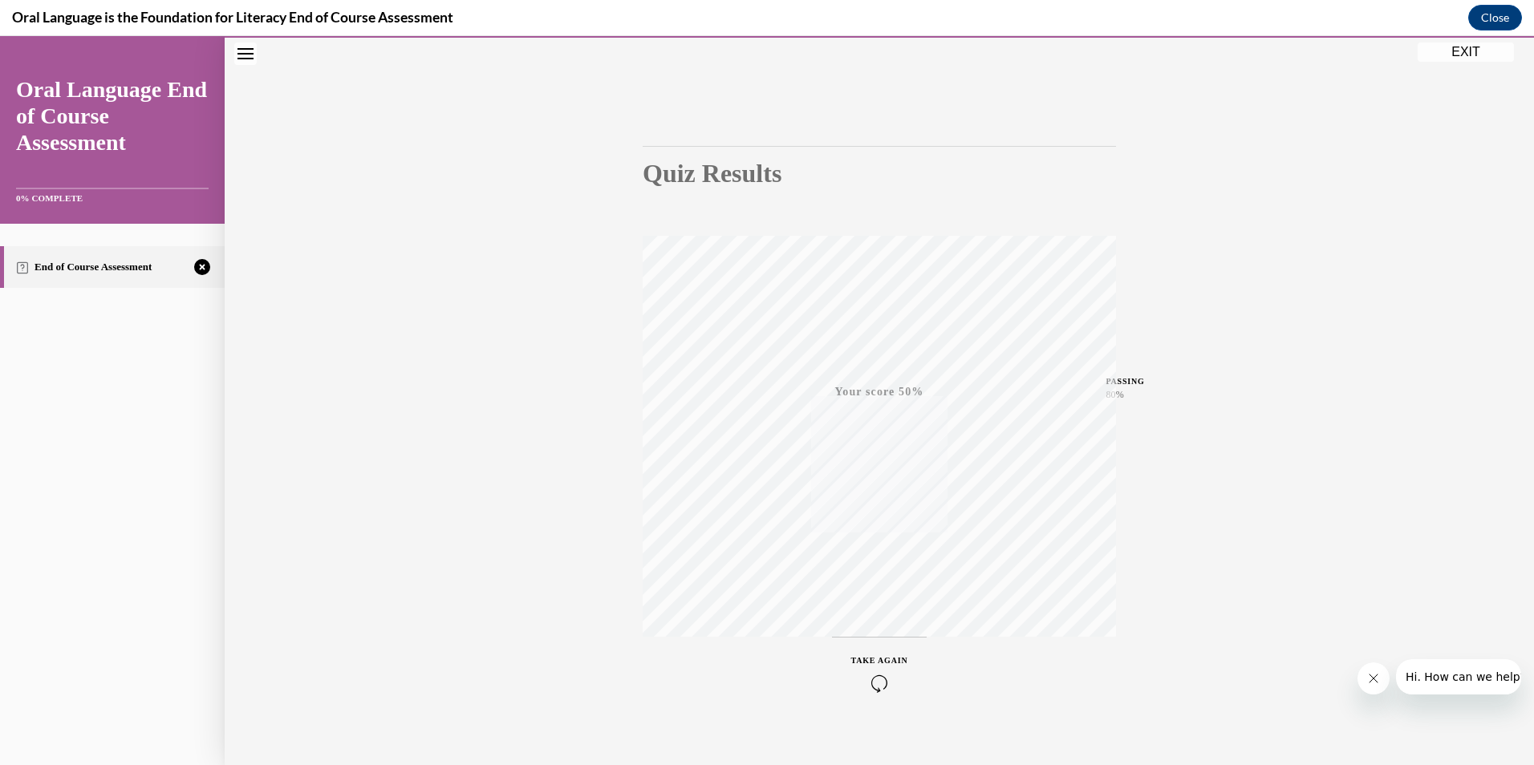
scroll to position [93, 0]
click at [873, 655] on div "TAKE AGAIN" at bounding box center [879, 658] width 57 height 38
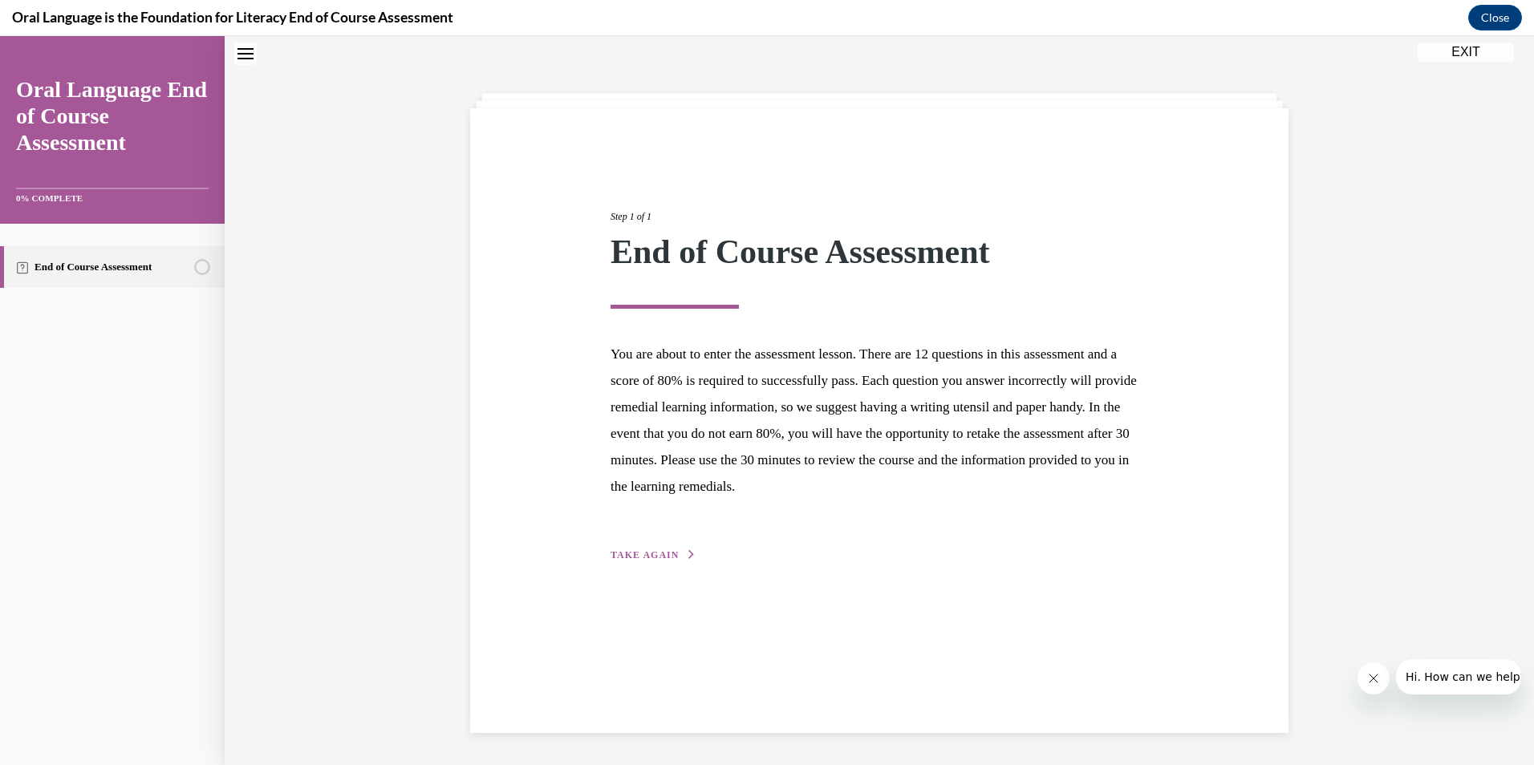
scroll to position [51, 0]
